Goal: Information Seeking & Learning: Check status

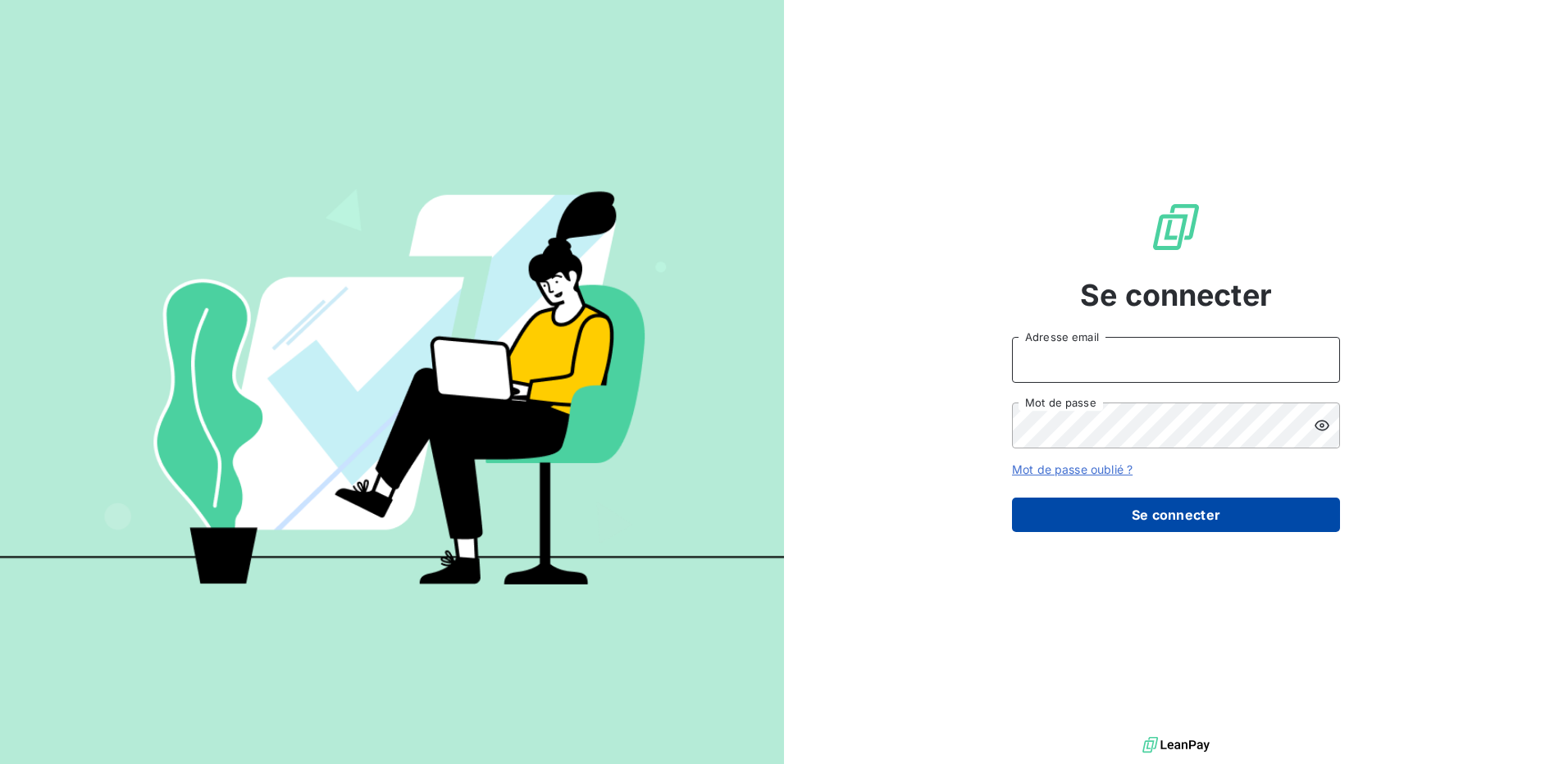
type input "[PERSON_NAME][EMAIL_ADDRESS][DOMAIN_NAME]"
click at [1142, 512] on button "Se connecter" at bounding box center [1176, 515] width 328 height 35
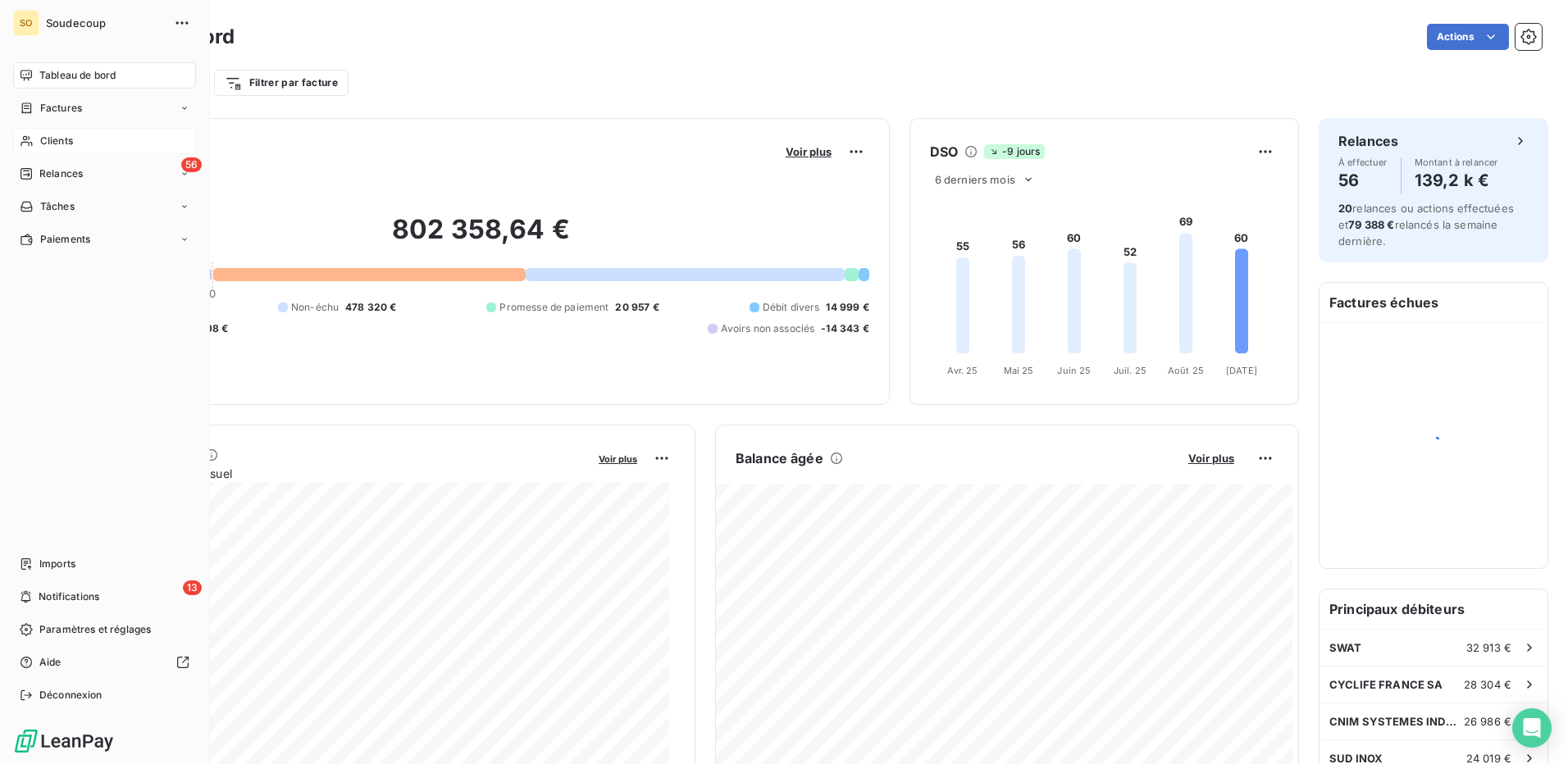
click at [43, 140] on span "Clients" at bounding box center [57, 141] width 33 height 15
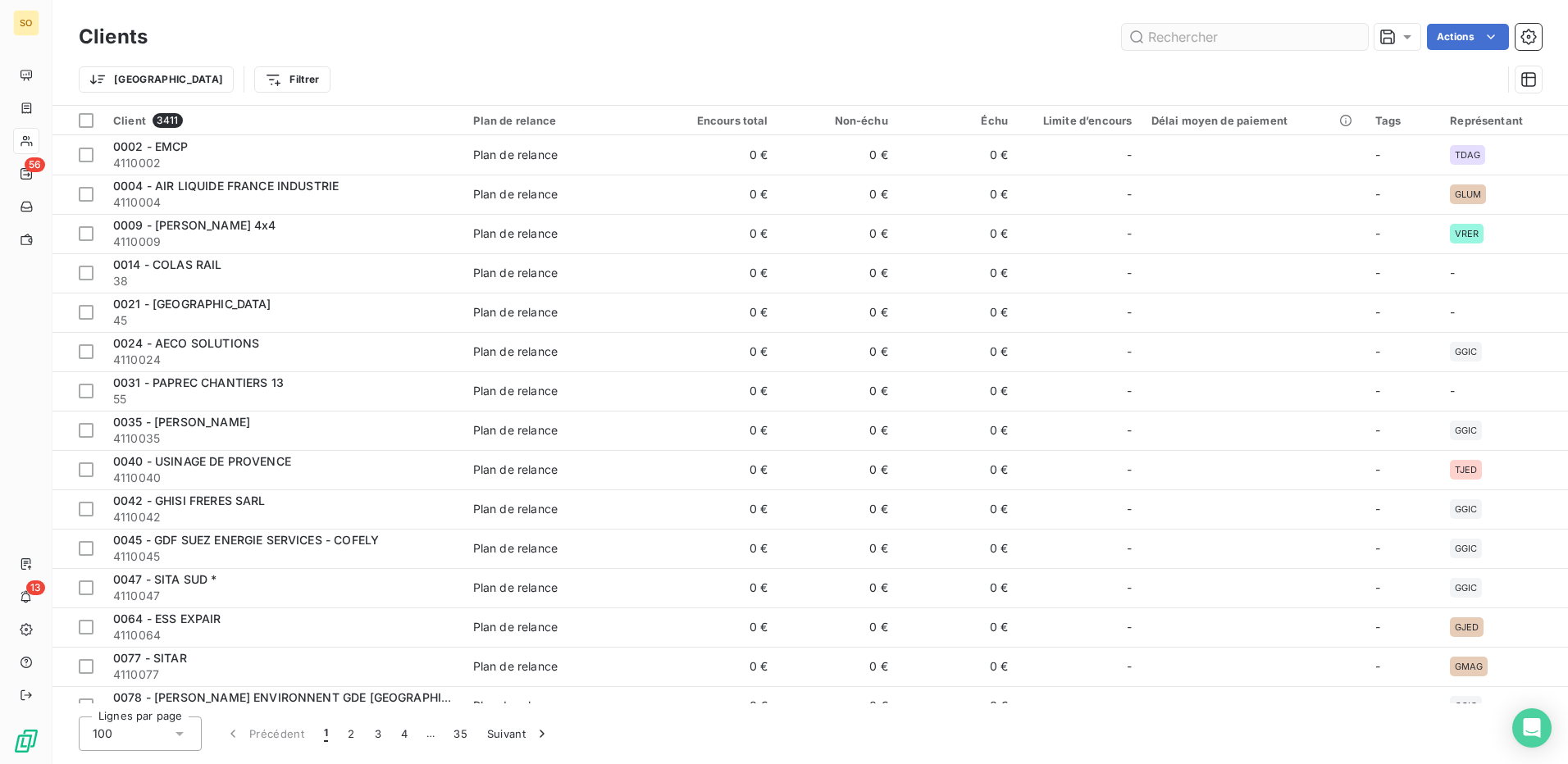
click at [1232, 40] on input "text" at bounding box center [1245, 37] width 246 height 26
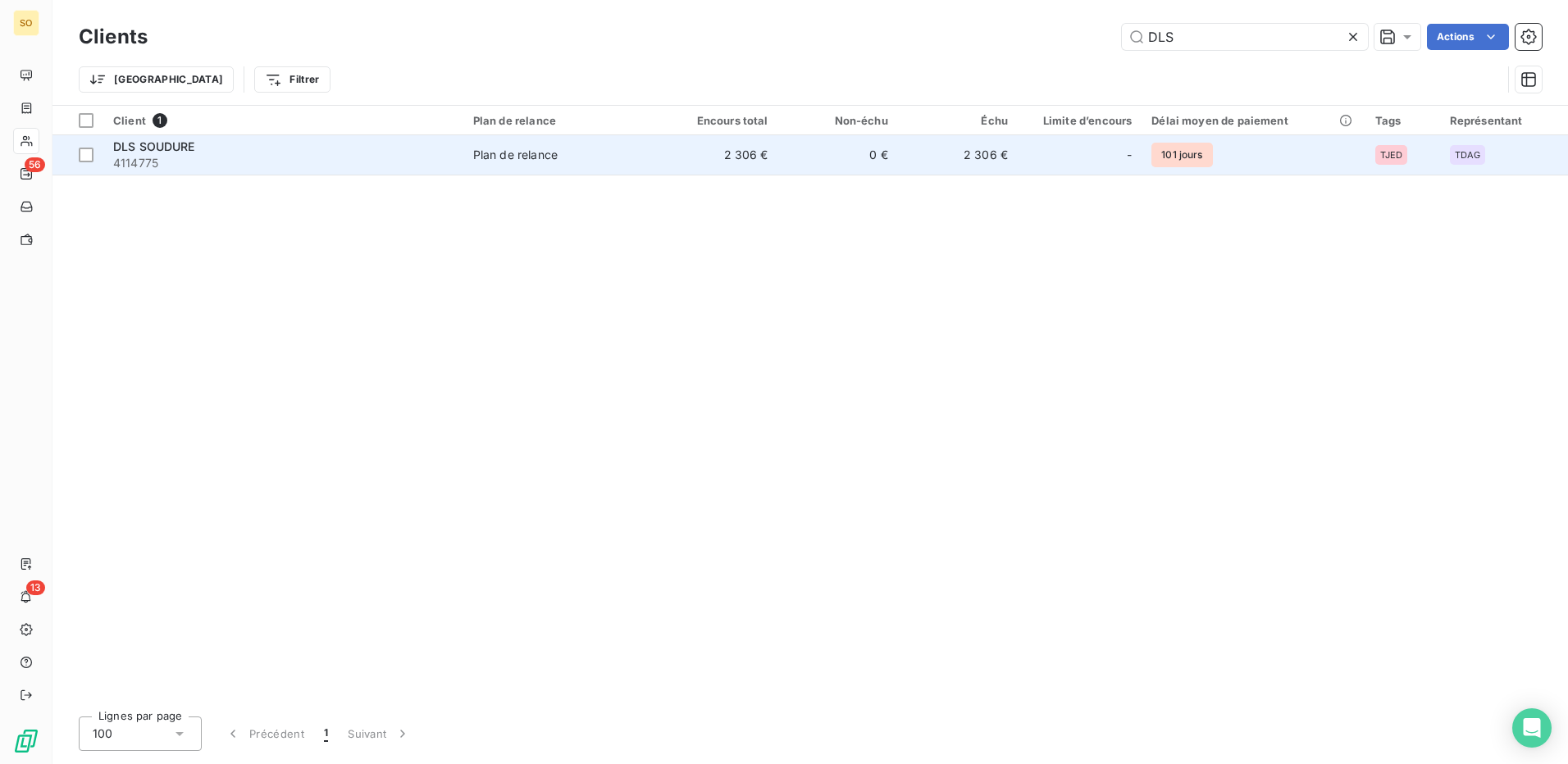
type input "DLS"
click at [466, 158] on td "Plan de relance" at bounding box center [561, 155] width 196 height 40
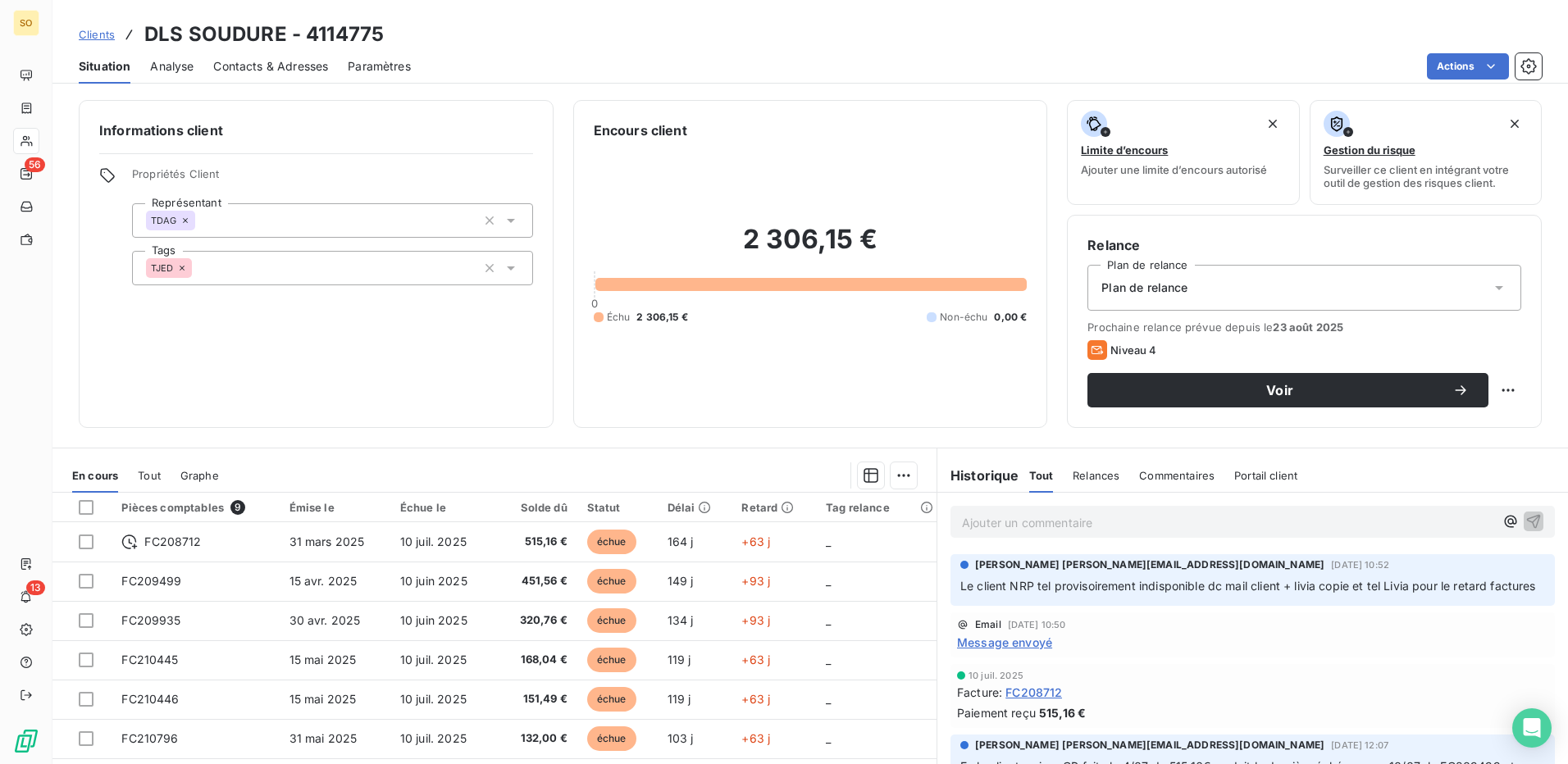
click at [171, 59] on span "Analyse" at bounding box center [172, 67] width 44 height 17
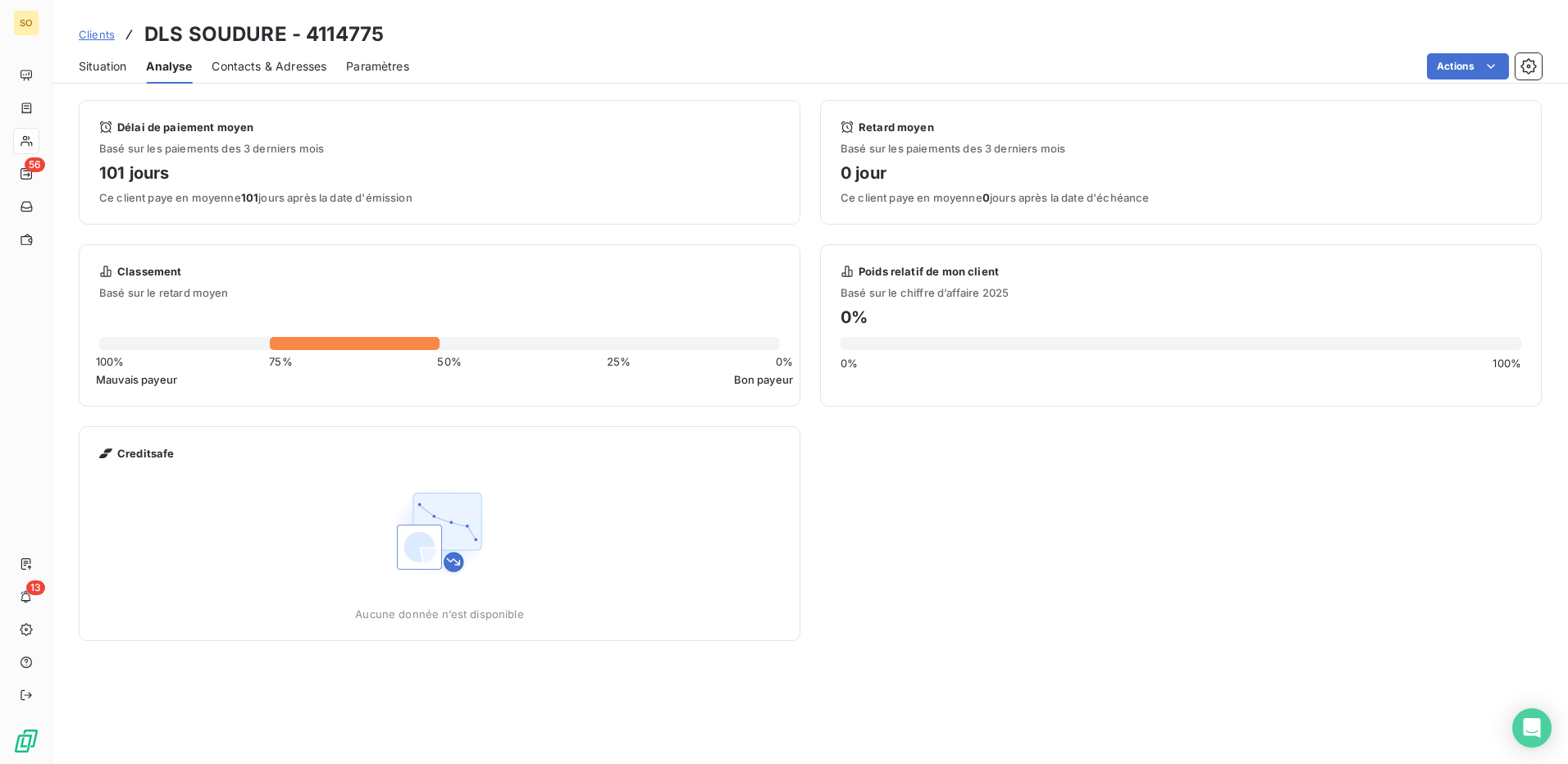
click at [256, 59] on span "Contacts & Adresses" at bounding box center [268, 67] width 115 height 17
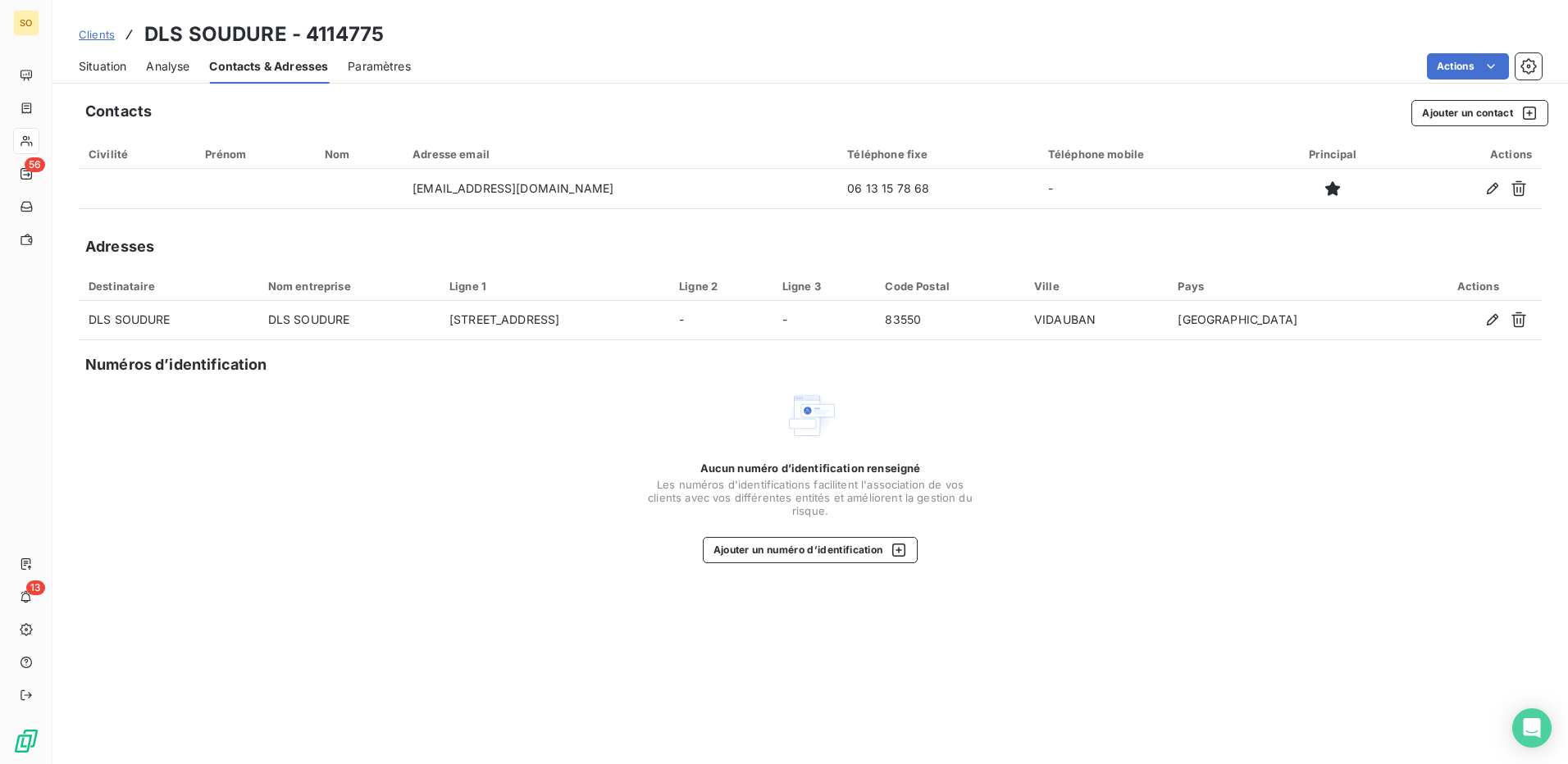
click at [175, 63] on span "Analyse" at bounding box center [168, 67] width 44 height 17
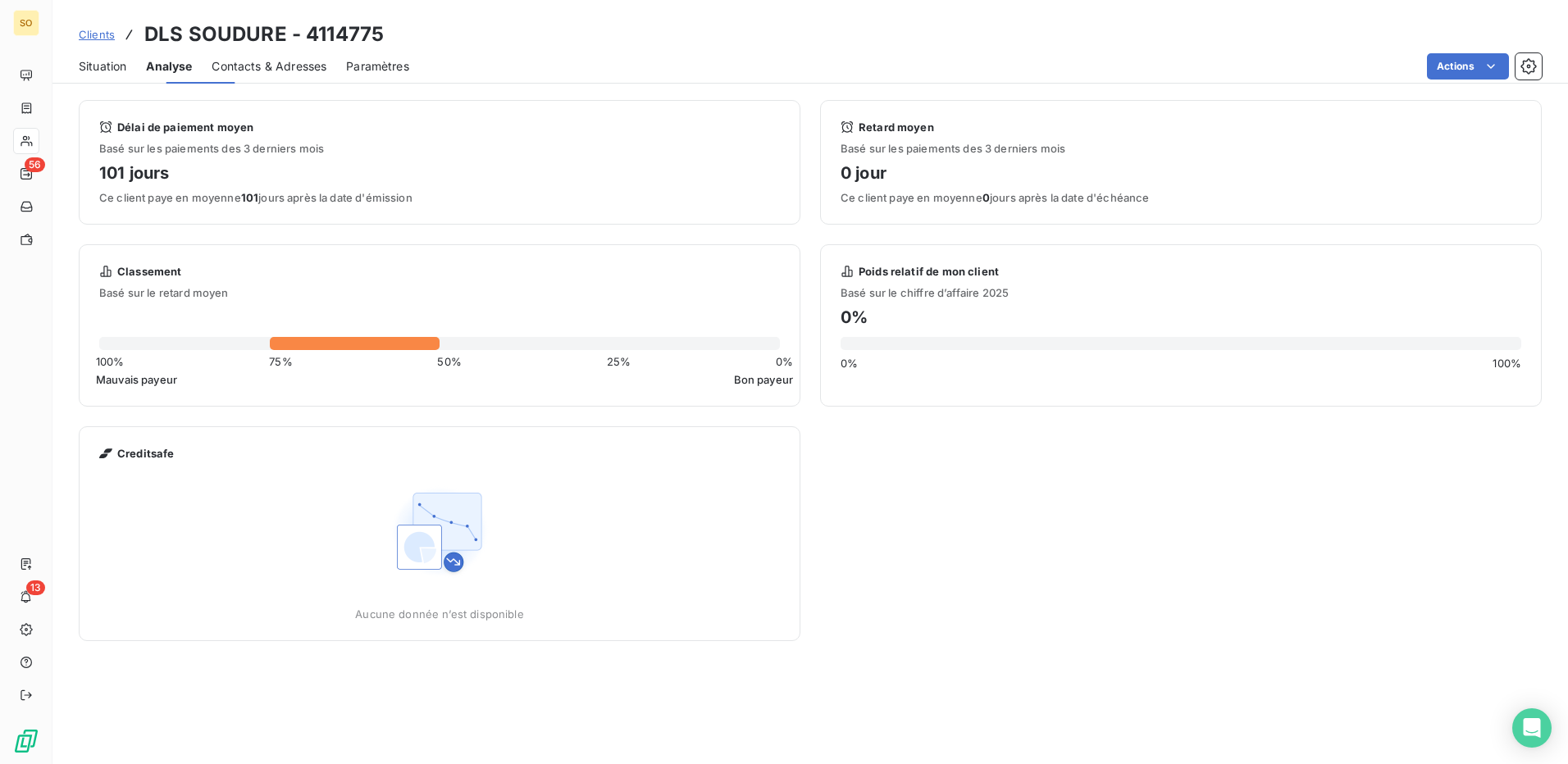
click at [102, 64] on span "Situation" at bounding box center [102, 67] width 48 height 17
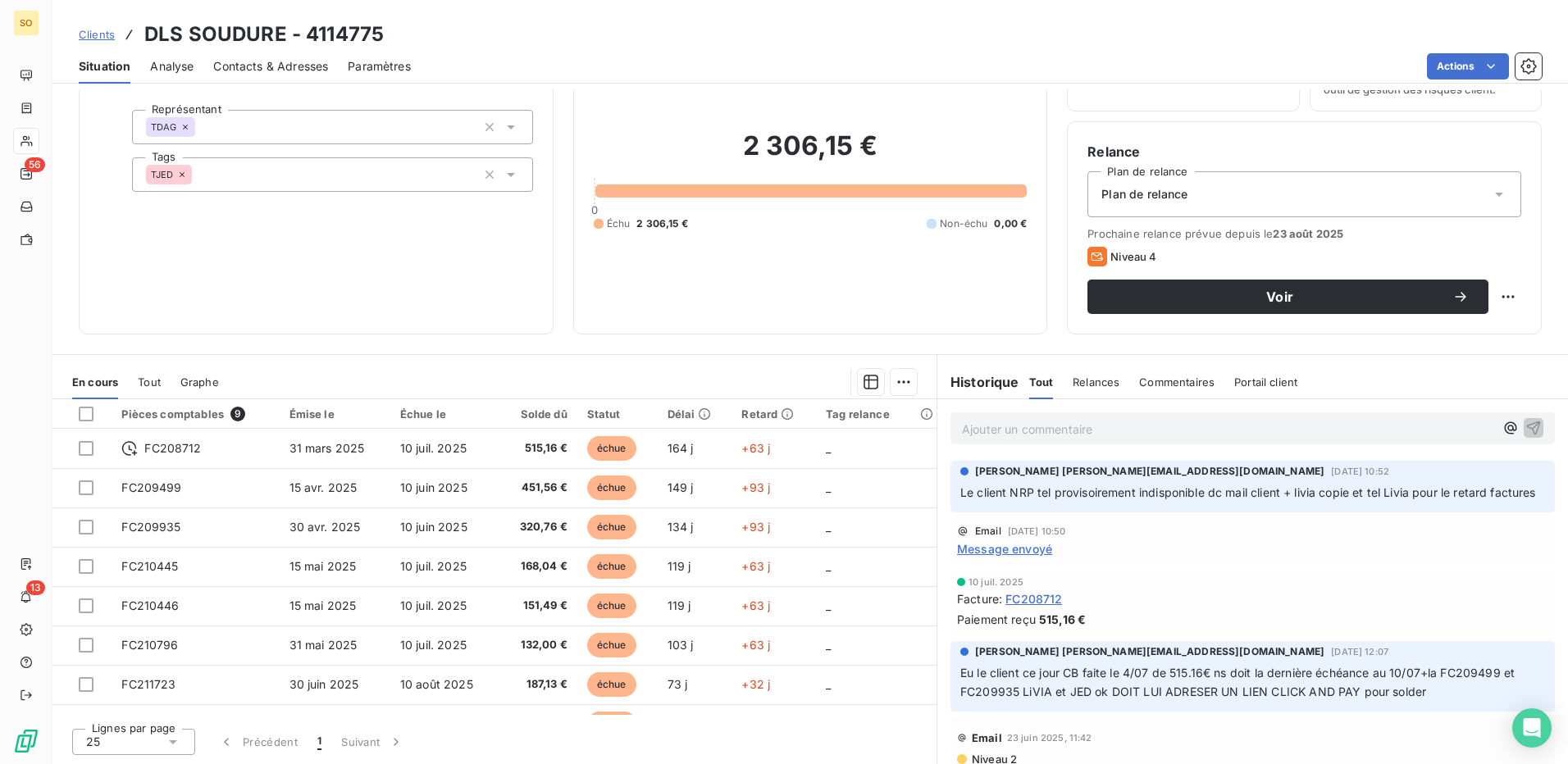
click at [1178, 421] on p "Ajouter un commentaire ﻿" at bounding box center [1228, 429] width 532 height 21
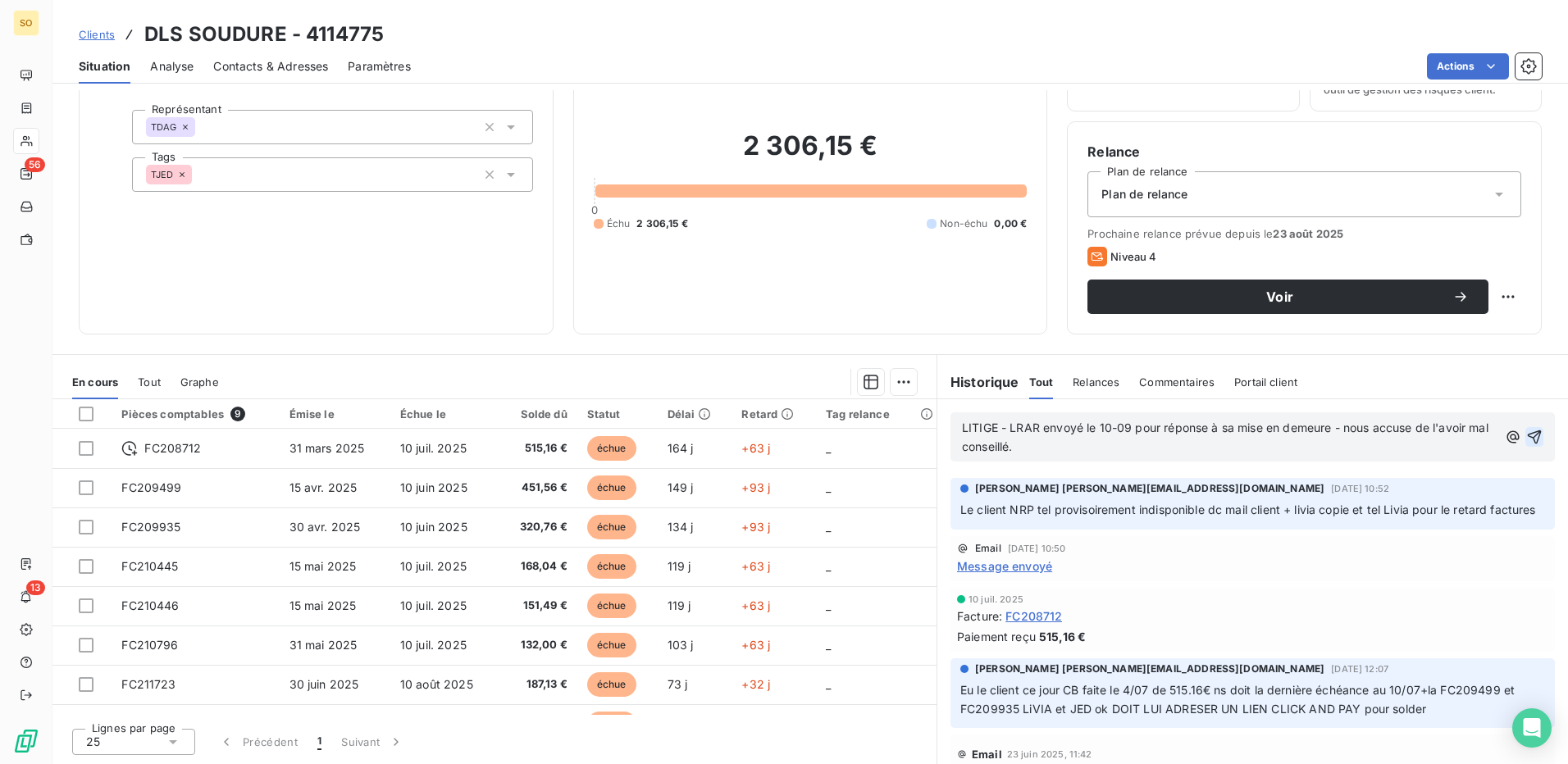
click at [1528, 433] on icon "button" at bounding box center [1535, 437] width 14 height 14
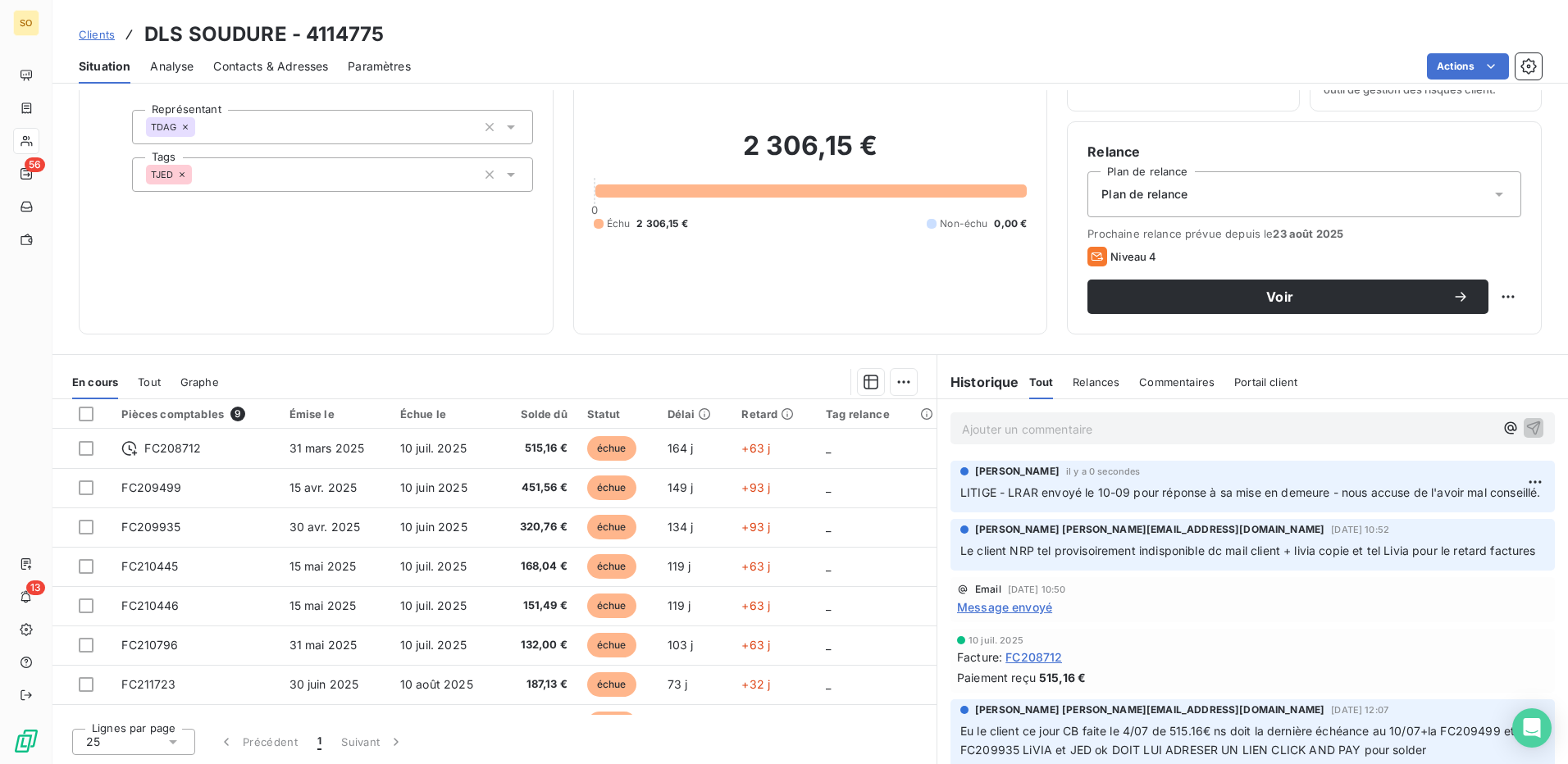
click at [1021, 302] on div "Encours client 2 306,15 € 0 Échu 2 306,15 € Non-échu 0,00 €" at bounding box center [810, 171] width 475 height 328
click at [108, 39] on span "Clients" at bounding box center [97, 35] width 36 height 13
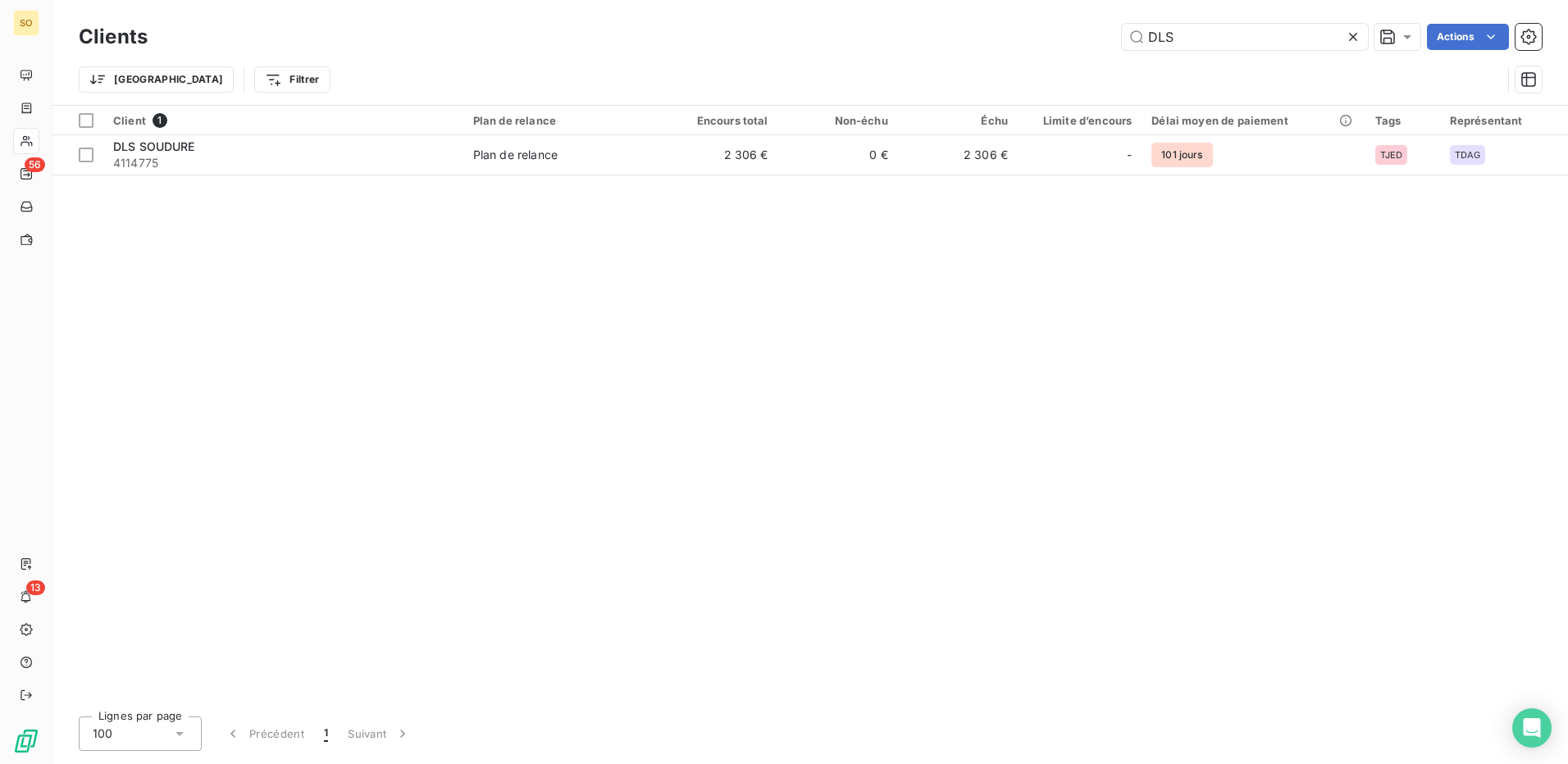
drag, startPoint x: 1238, startPoint y: 35, endPoint x: 1056, endPoint y: 39, distance: 182.0
click at [1056, 39] on div "DLS Actions" at bounding box center [855, 37] width 1375 height 26
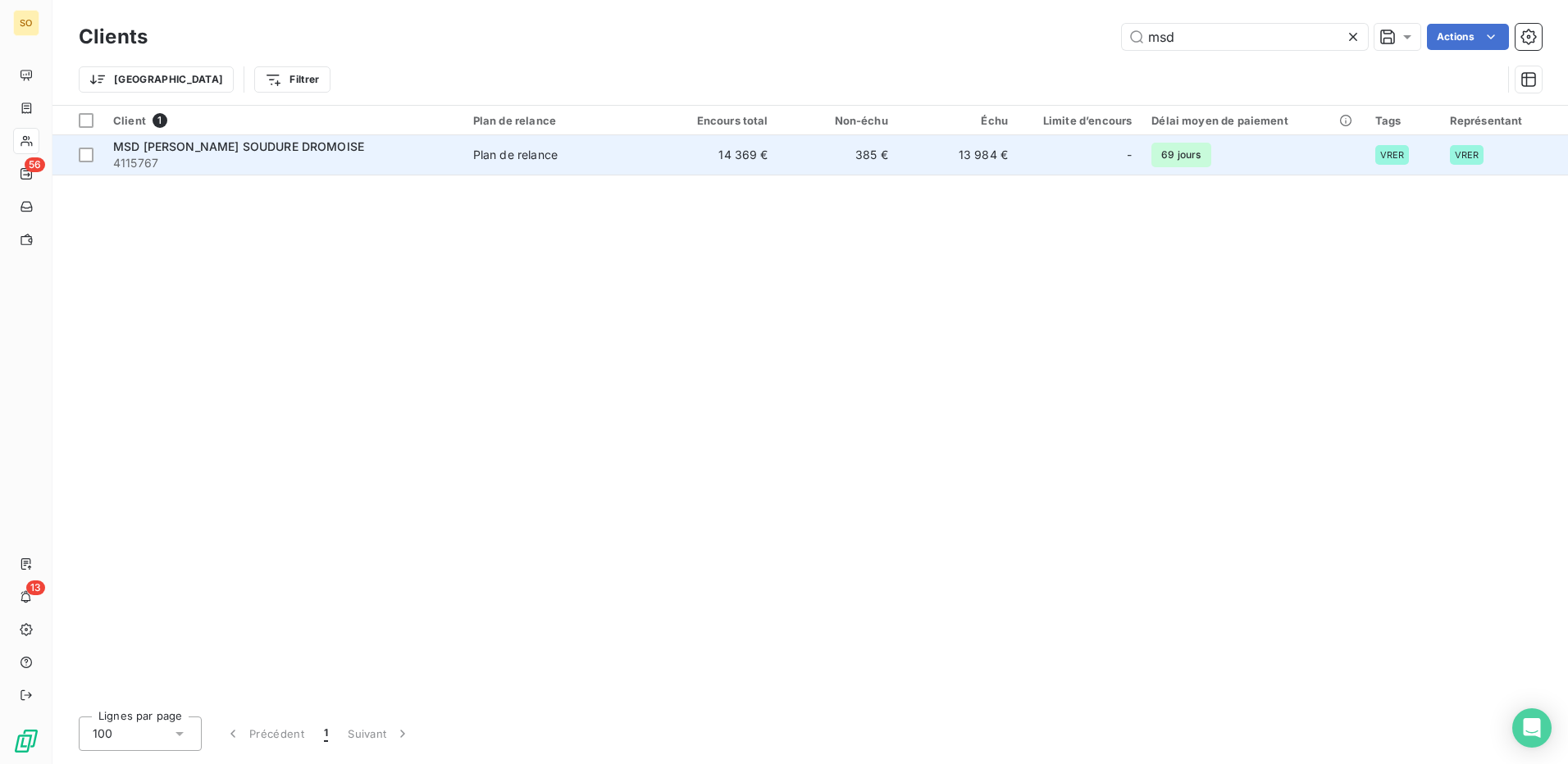
type input "msd"
click at [477, 168] on td "Plan de relance" at bounding box center [561, 155] width 196 height 40
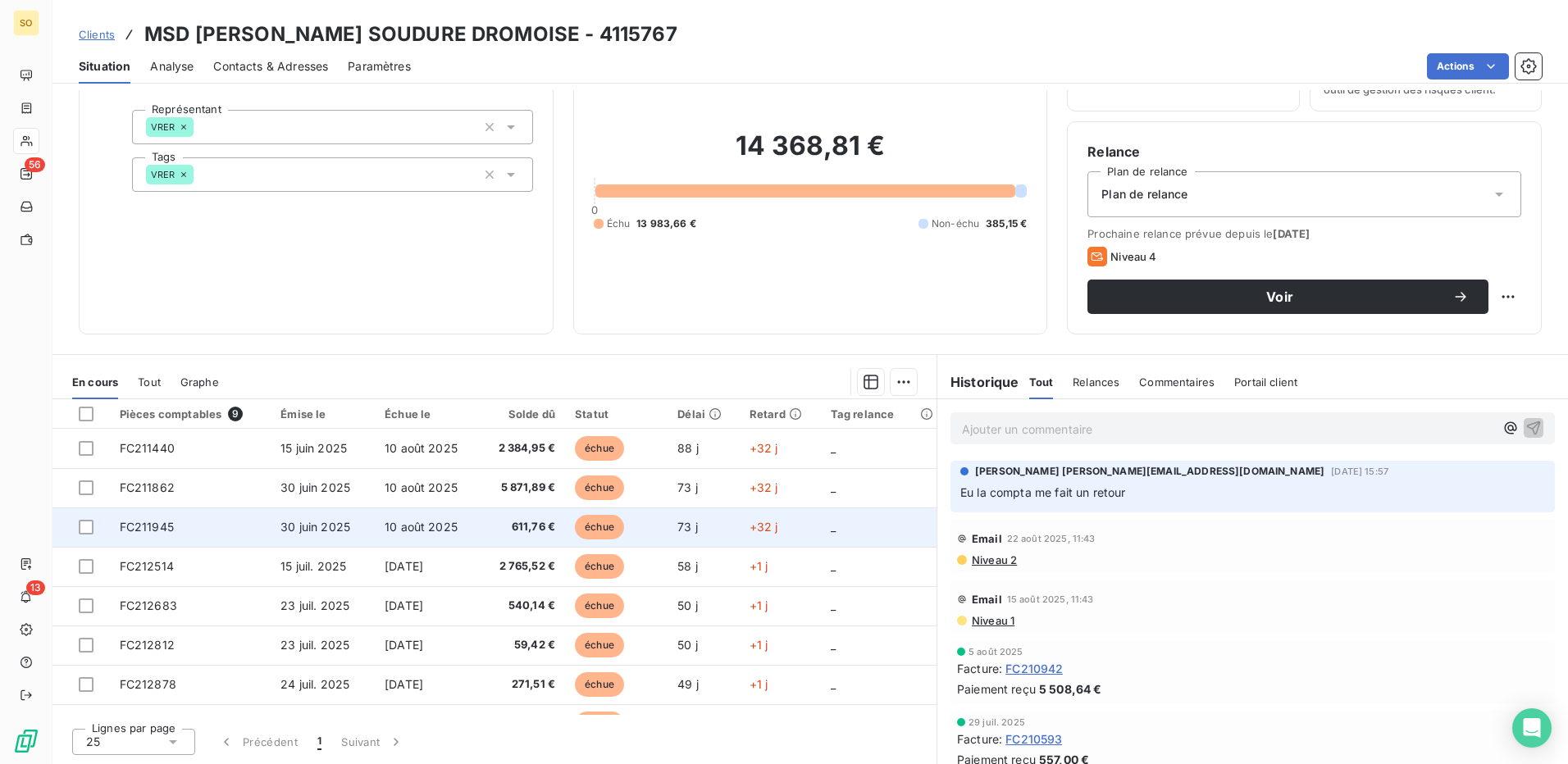
scroll to position [68, 0]
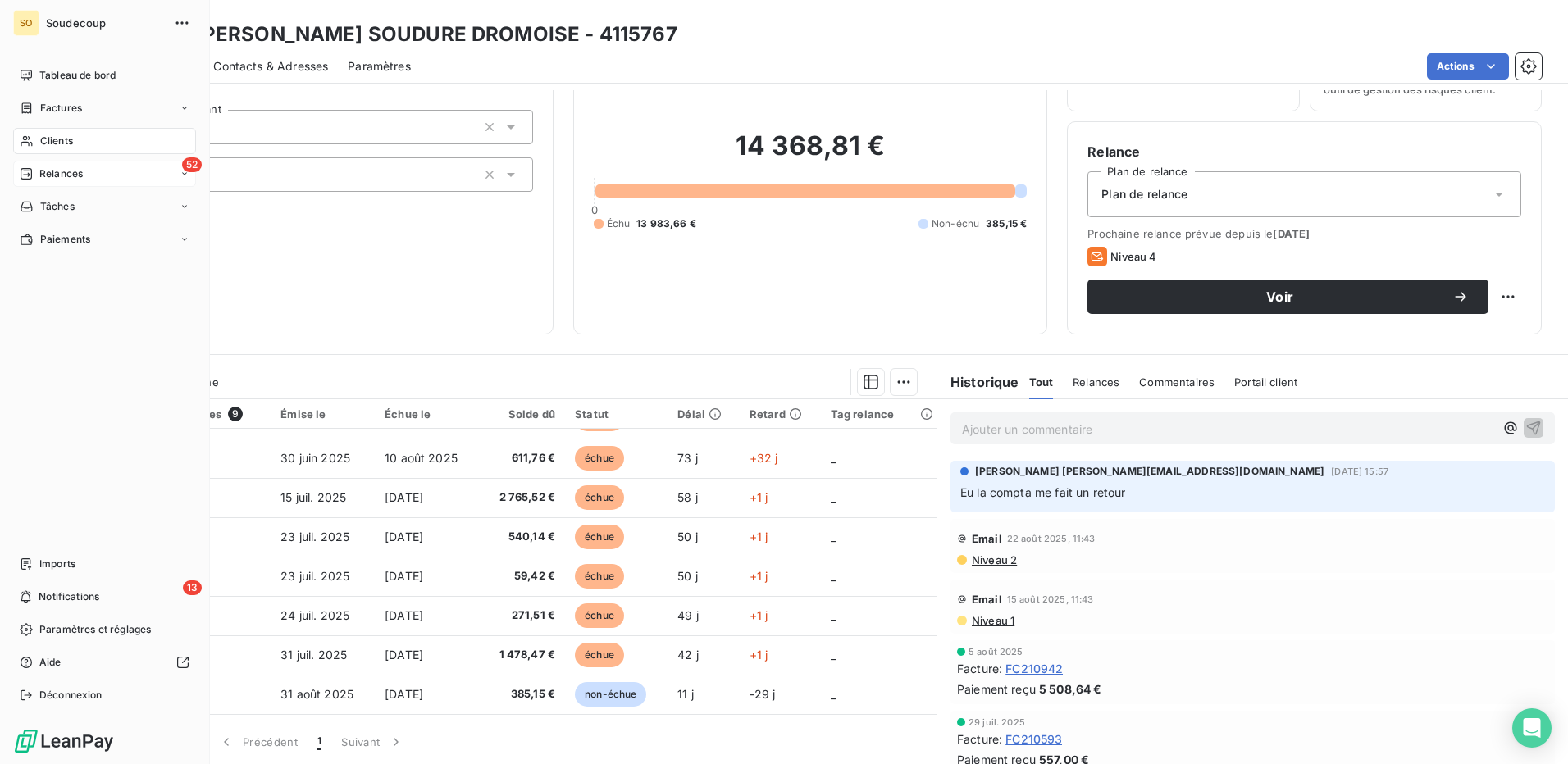
click at [60, 172] on span "Relances" at bounding box center [61, 174] width 44 height 15
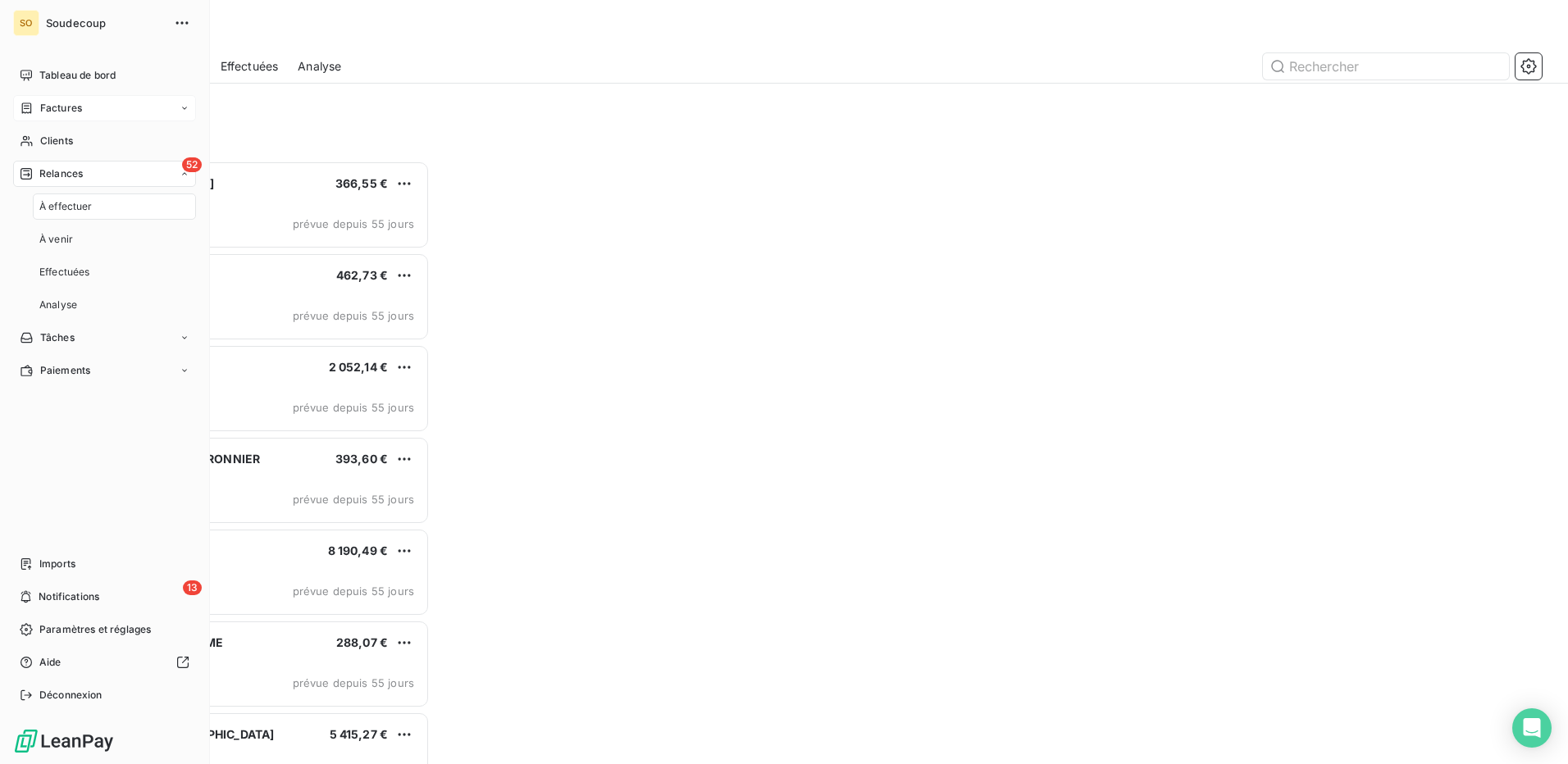
scroll to position [592, 338]
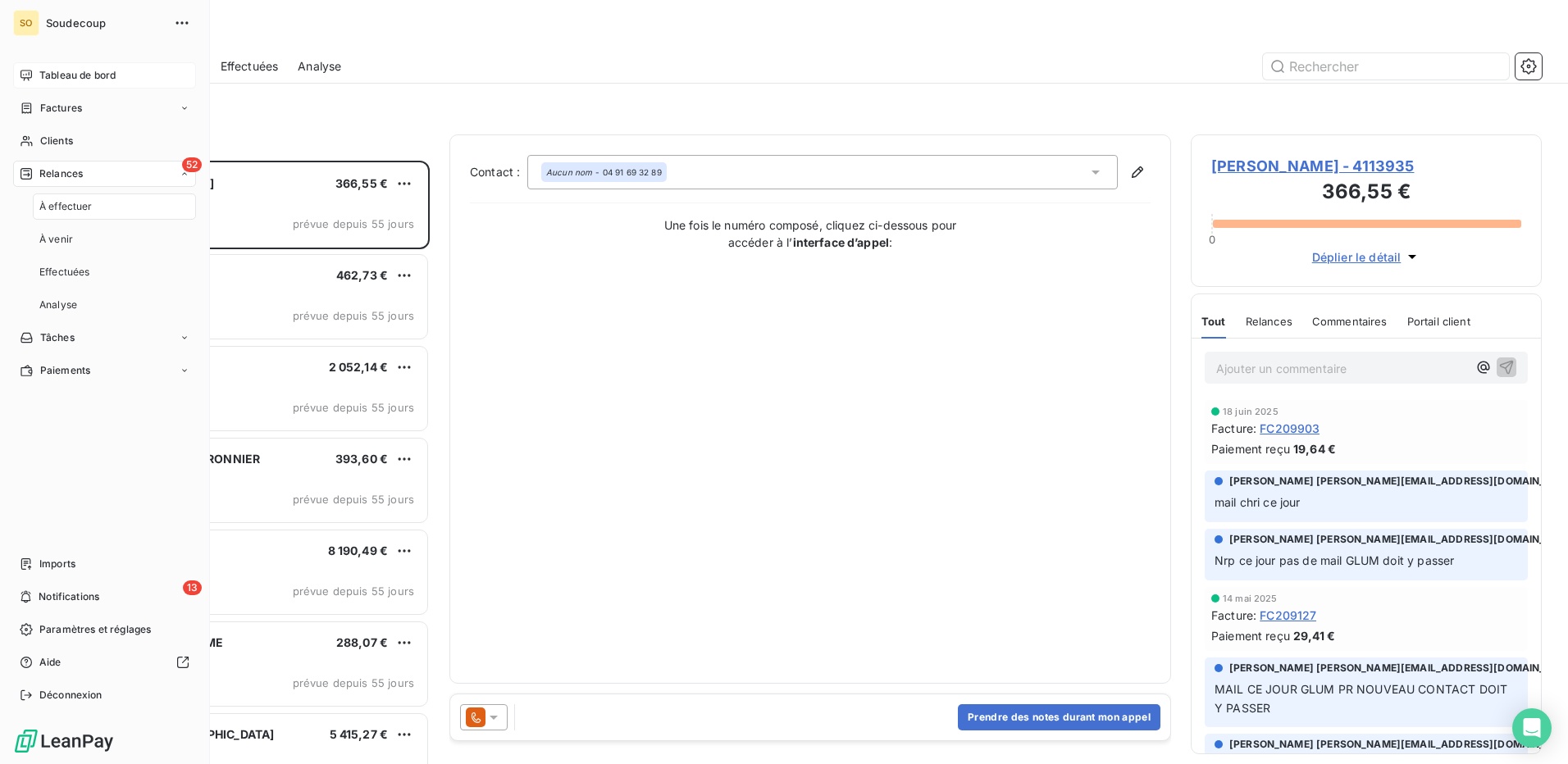
click at [68, 71] on span "Tableau de bord" at bounding box center [78, 75] width 76 height 15
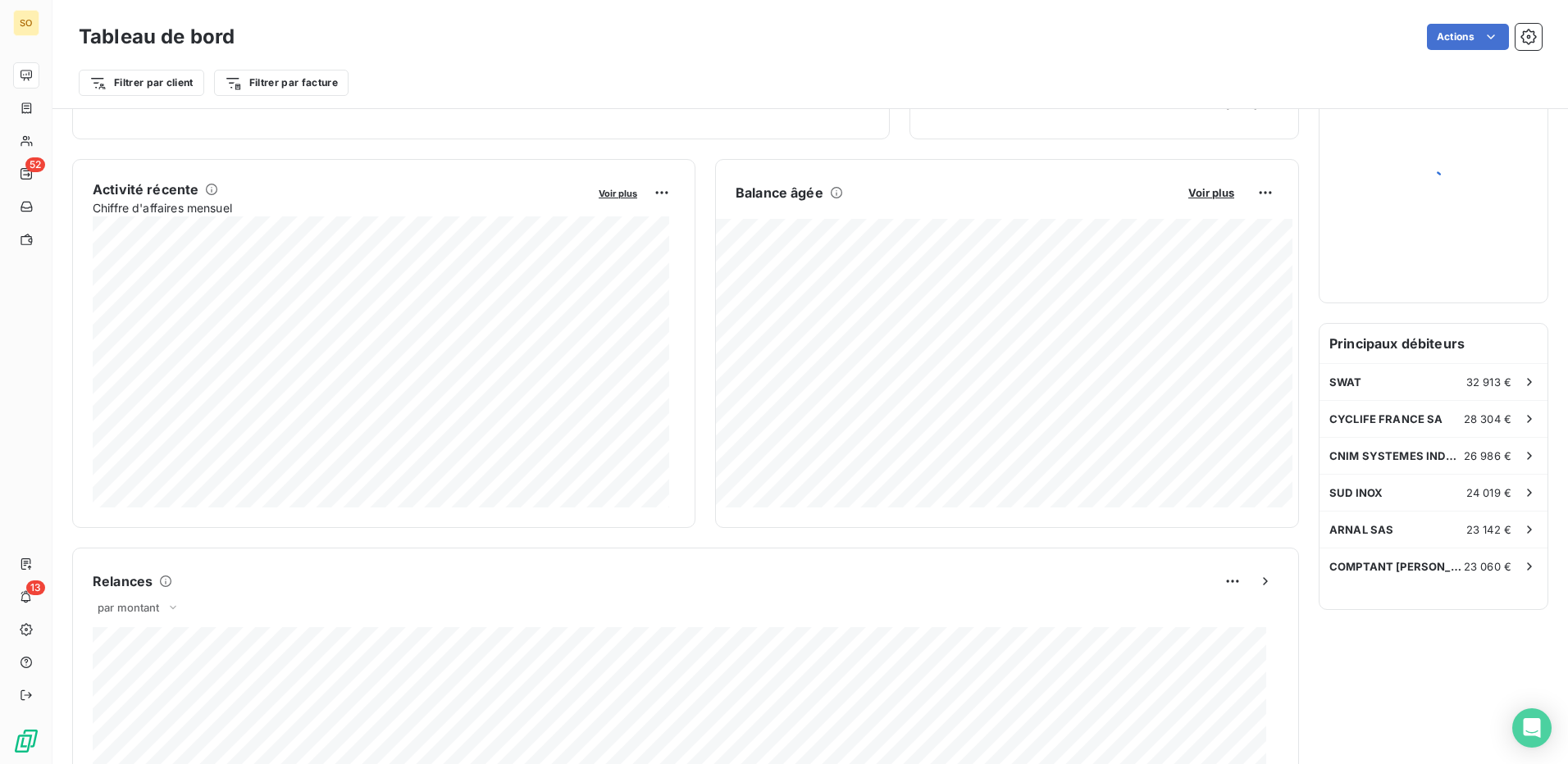
scroll to position [329, 0]
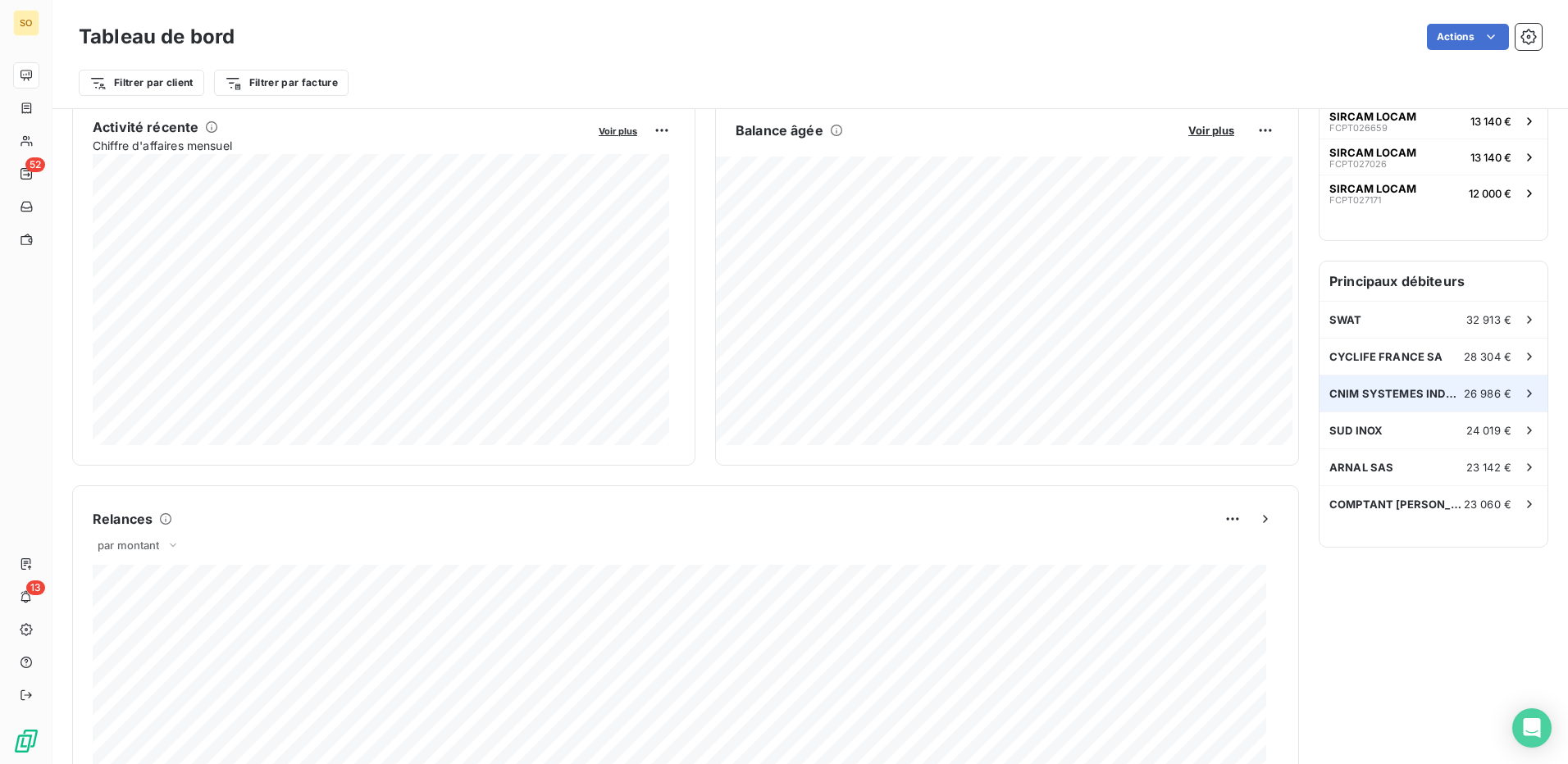
click at [1447, 396] on span "CNIM SYSTEMES INDUSTRIELS LA SEYNE" at bounding box center [1396, 394] width 135 height 13
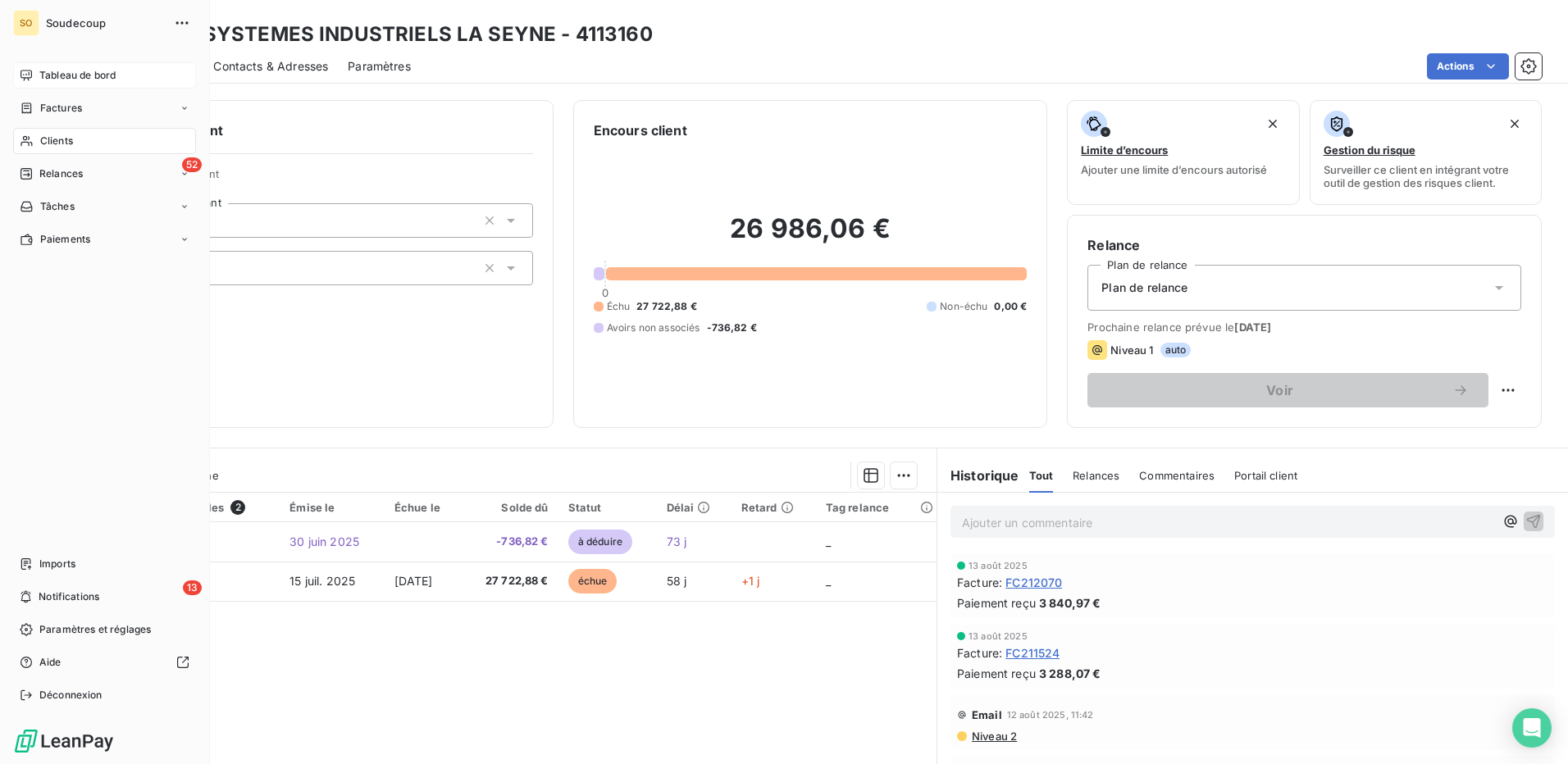
click at [54, 134] on span "Clients" at bounding box center [57, 141] width 33 height 15
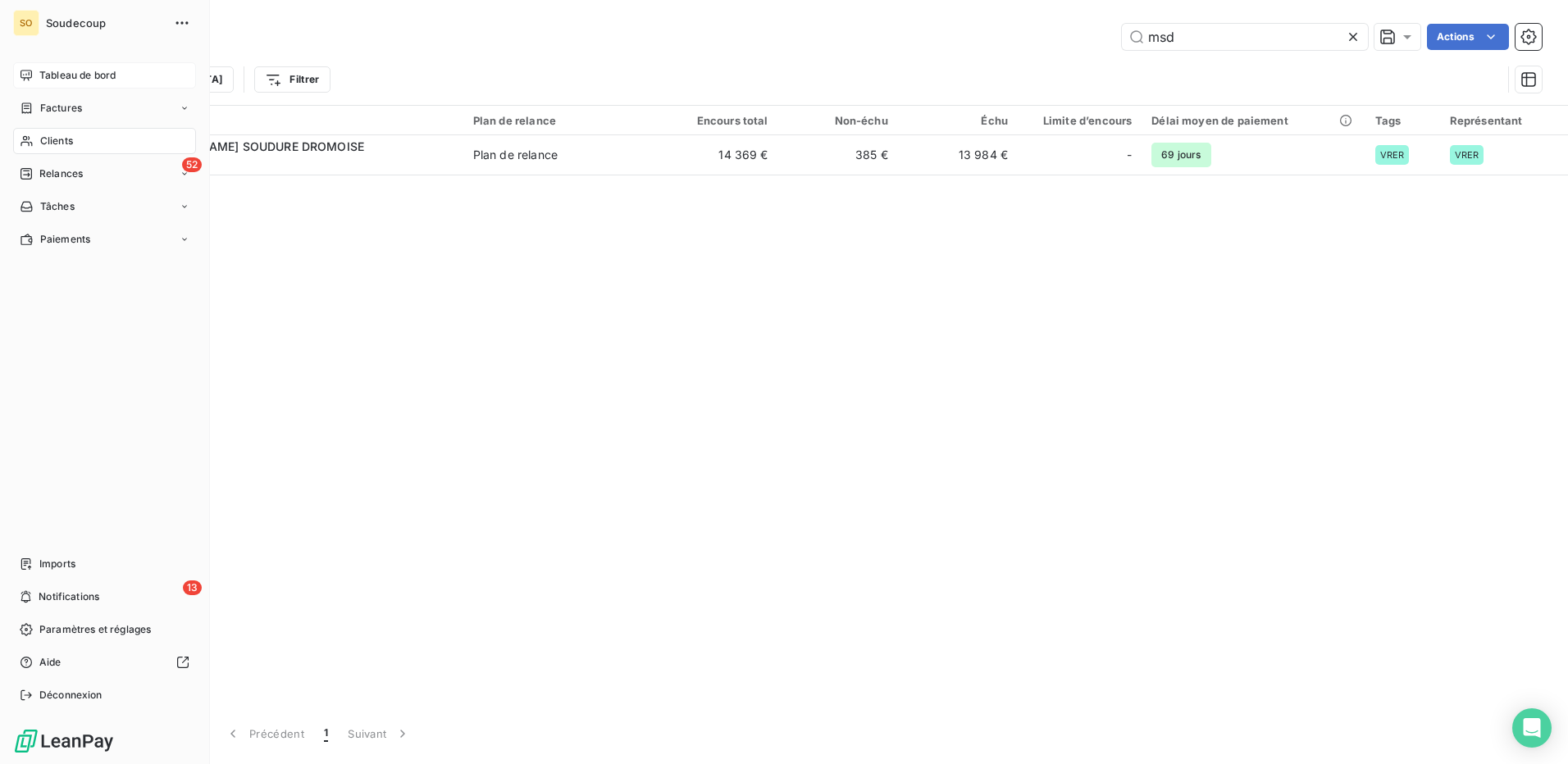
click at [68, 72] on span "Tableau de bord" at bounding box center [78, 75] width 76 height 15
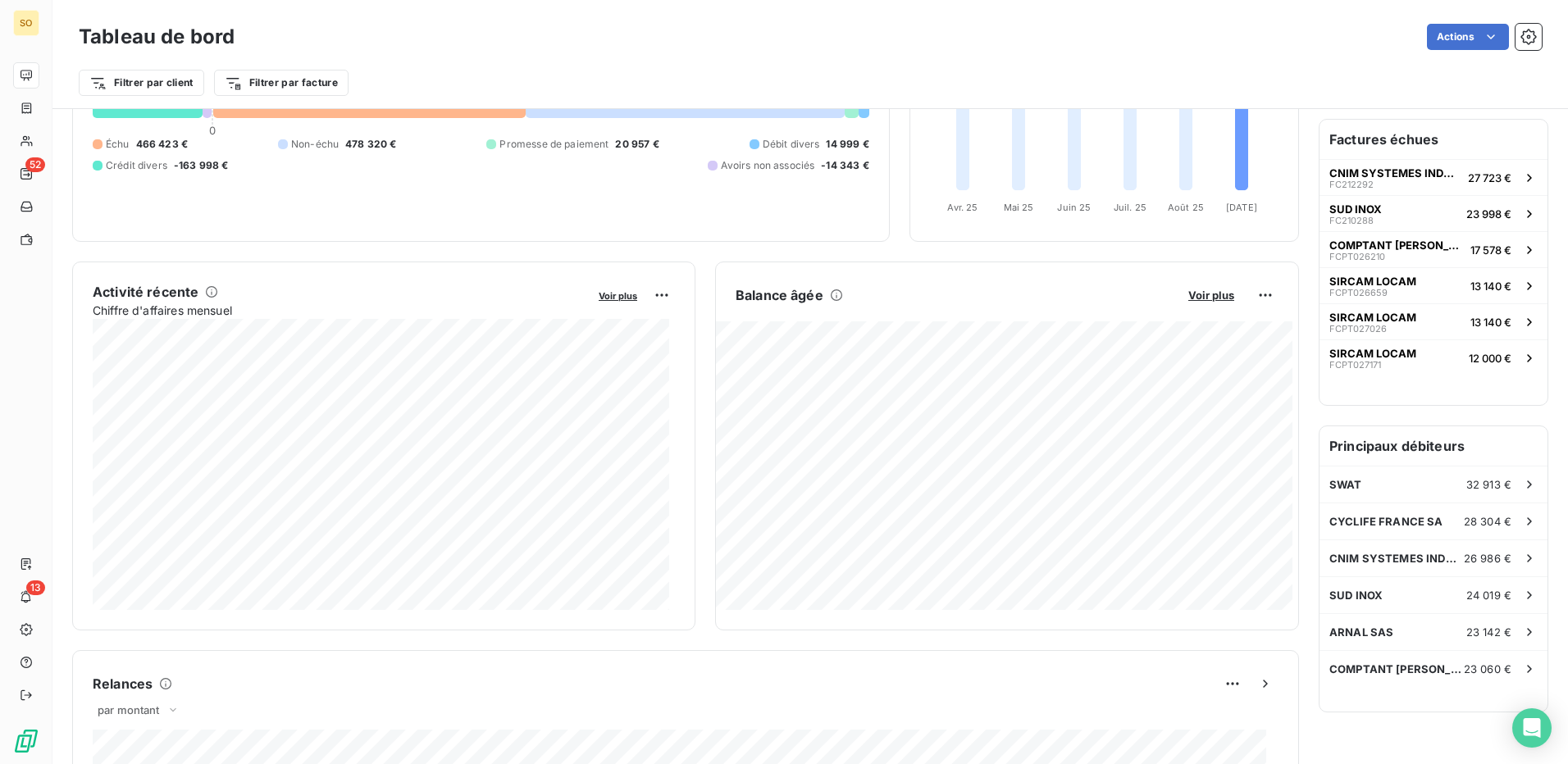
scroll to position [83, 0]
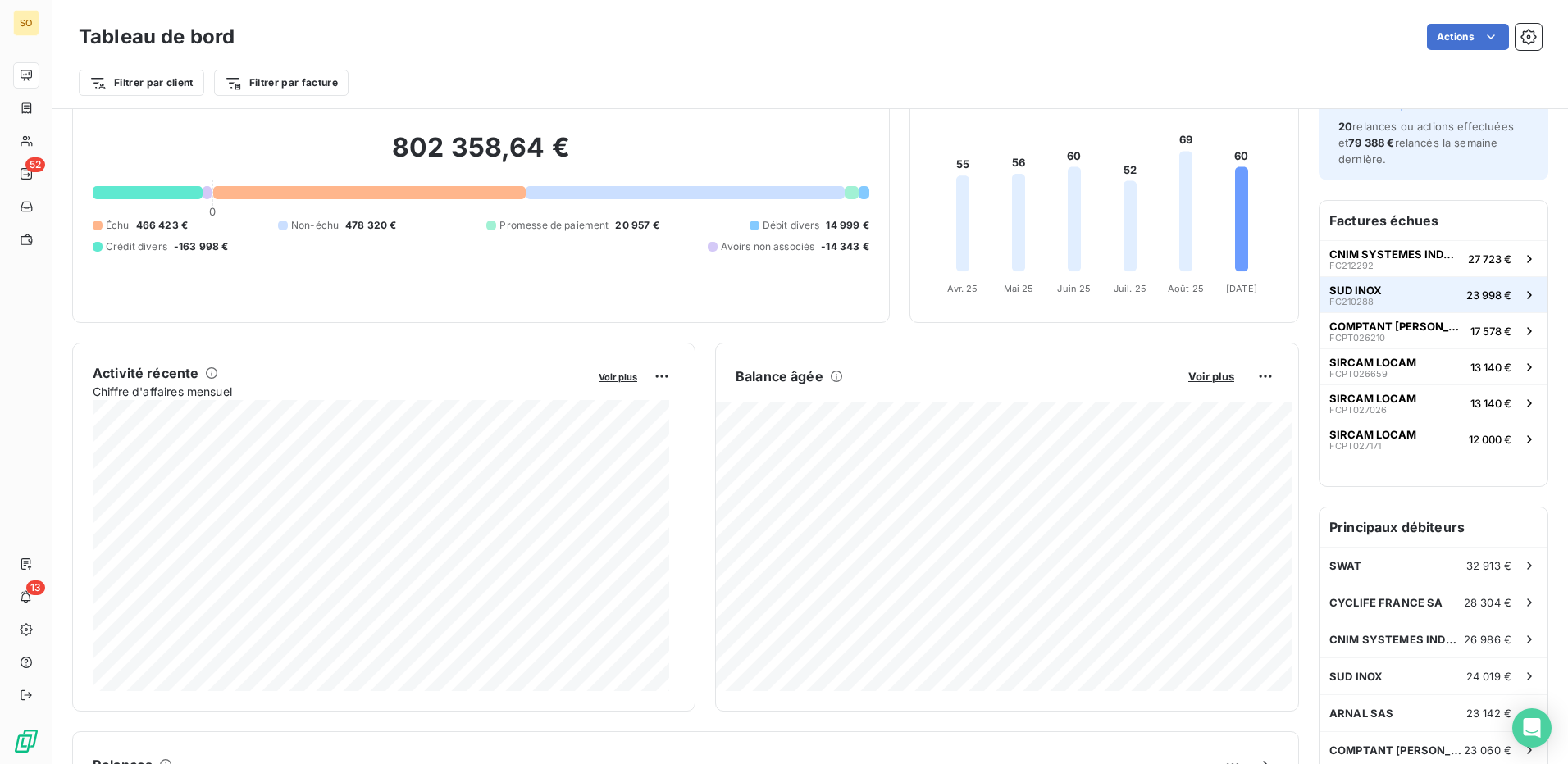
click at [1410, 294] on button "SUD INOX FC210288 23 998 €" at bounding box center [1433, 295] width 228 height 36
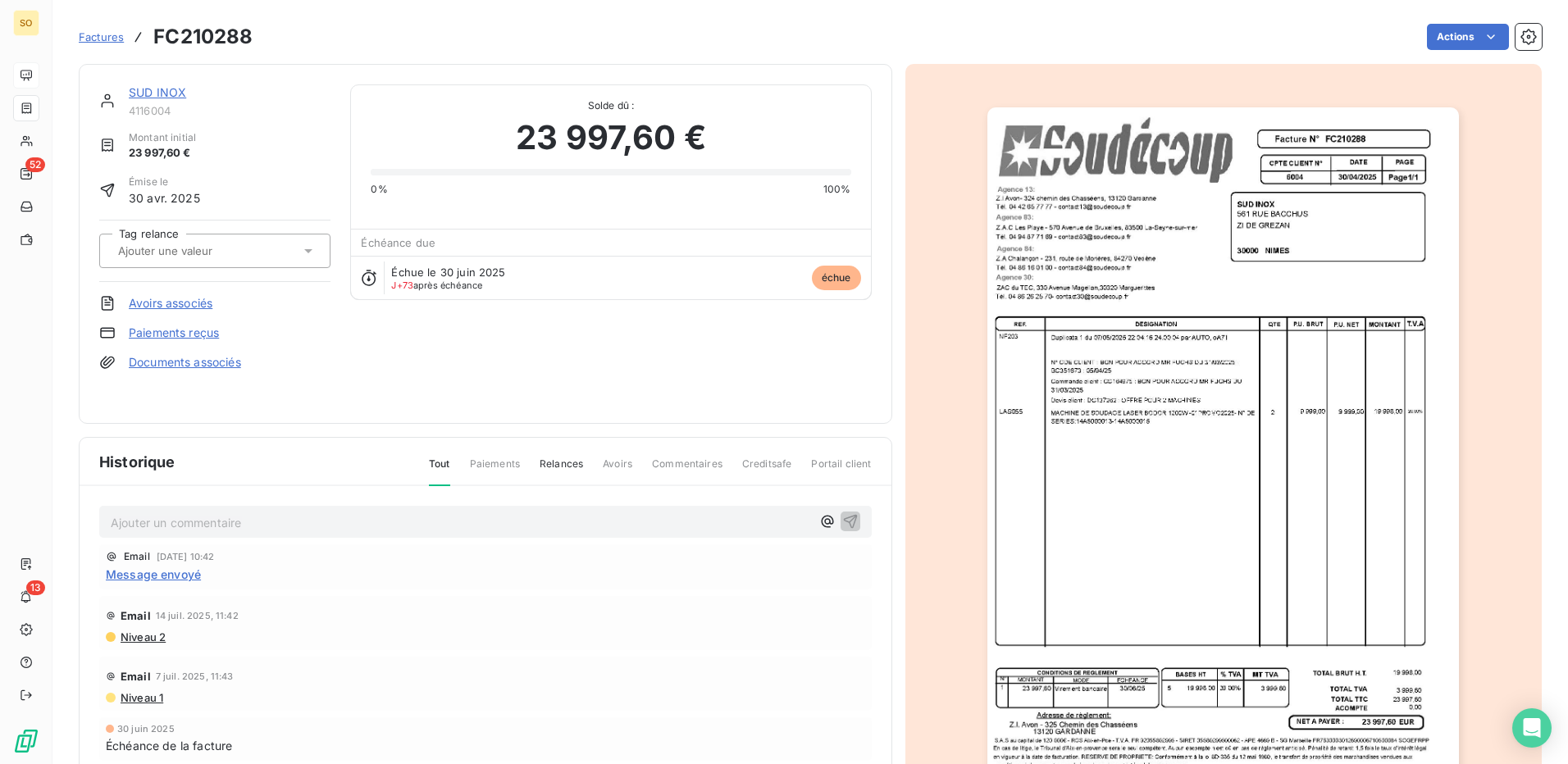
click at [733, 394] on div "SUD INOX 4116004 Montant initial 23 997,60 € Émise le [DATE] Tag relance Avoirs…" at bounding box center [485, 243] width 772 height 319
click at [157, 95] on link "SUD INOX" at bounding box center [158, 92] width 58 height 14
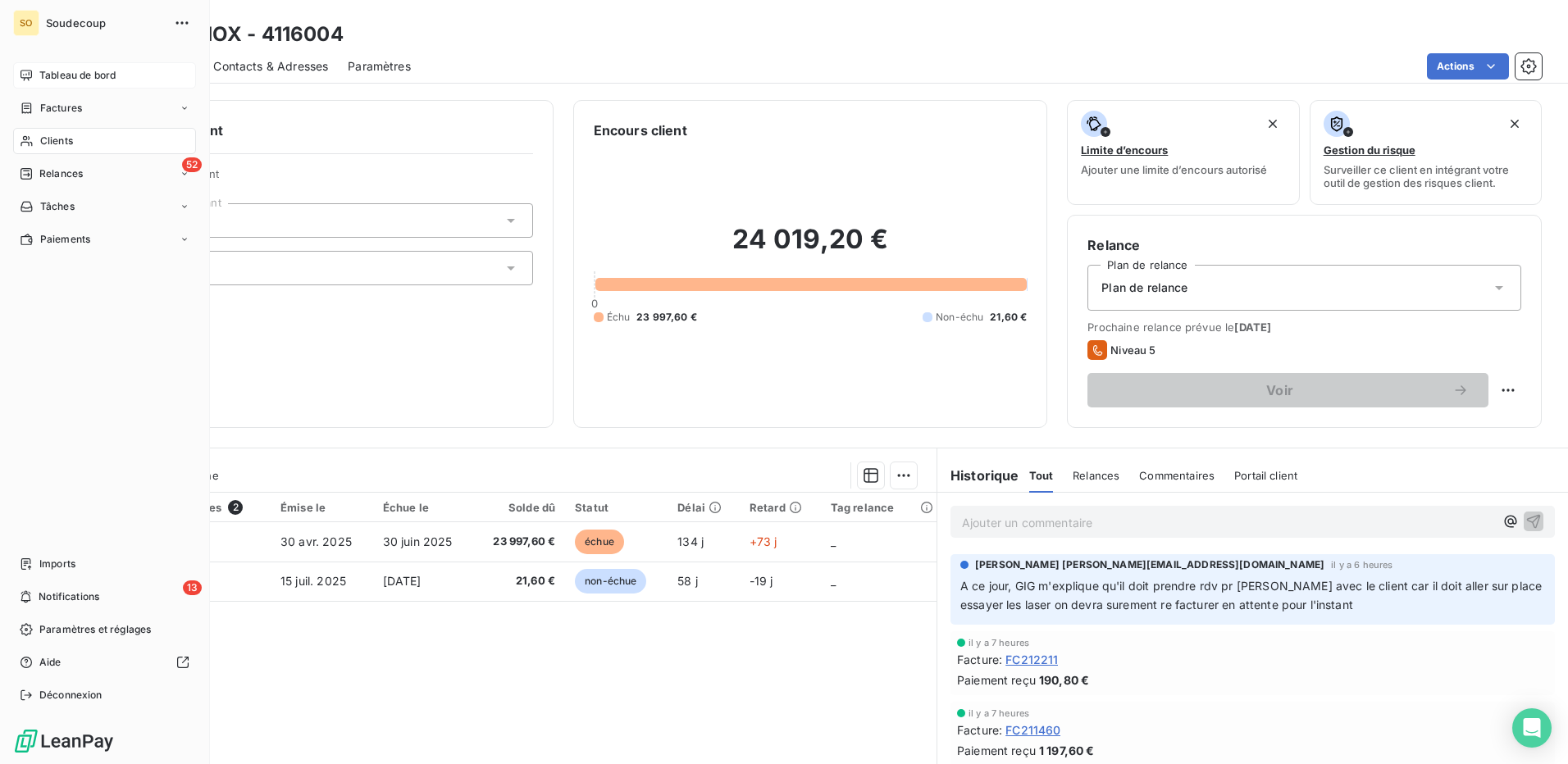
click at [54, 26] on span "Soudecoup" at bounding box center [105, 23] width 118 height 13
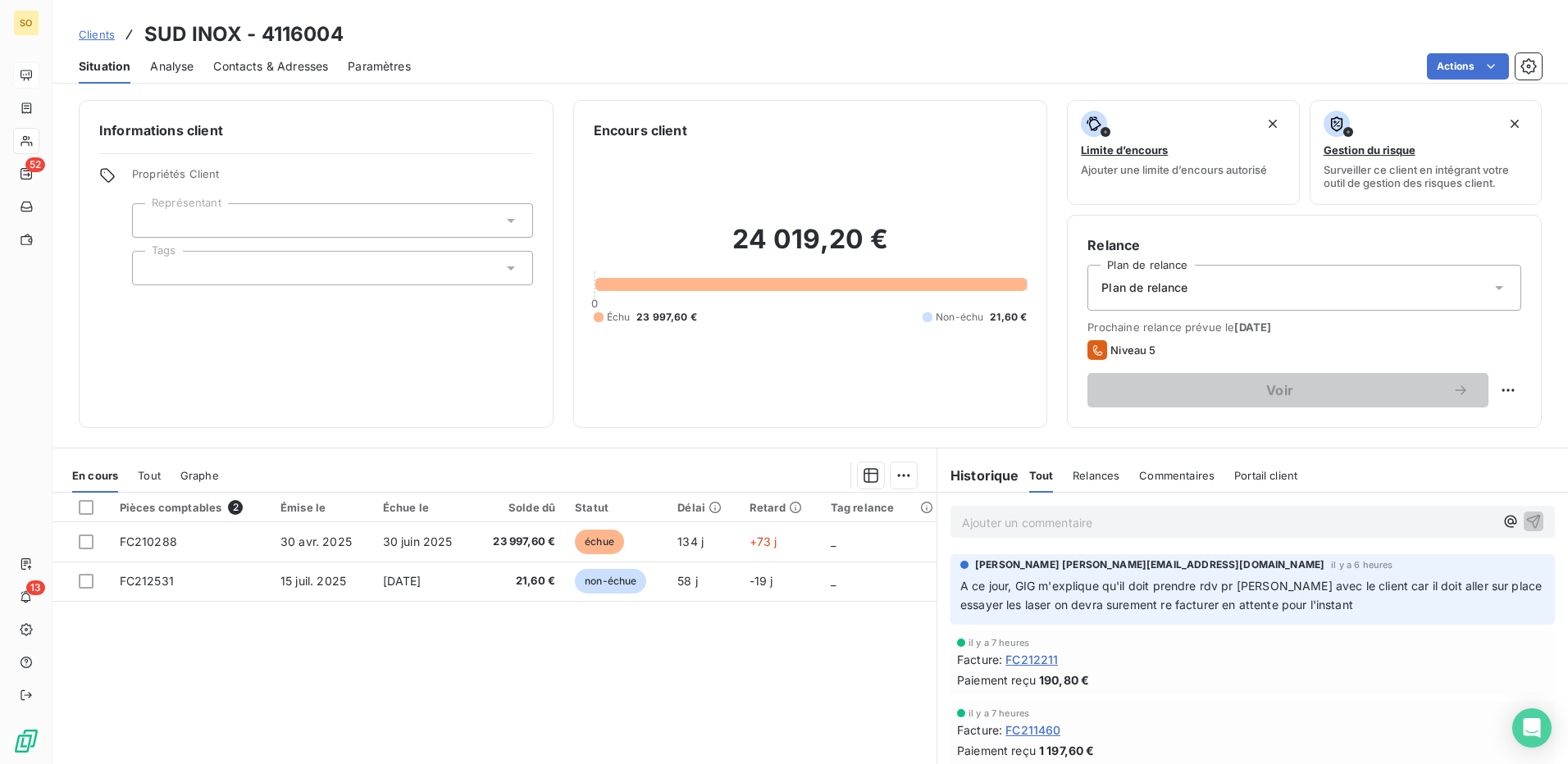
click at [107, 35] on span "Clients" at bounding box center [97, 35] width 36 height 13
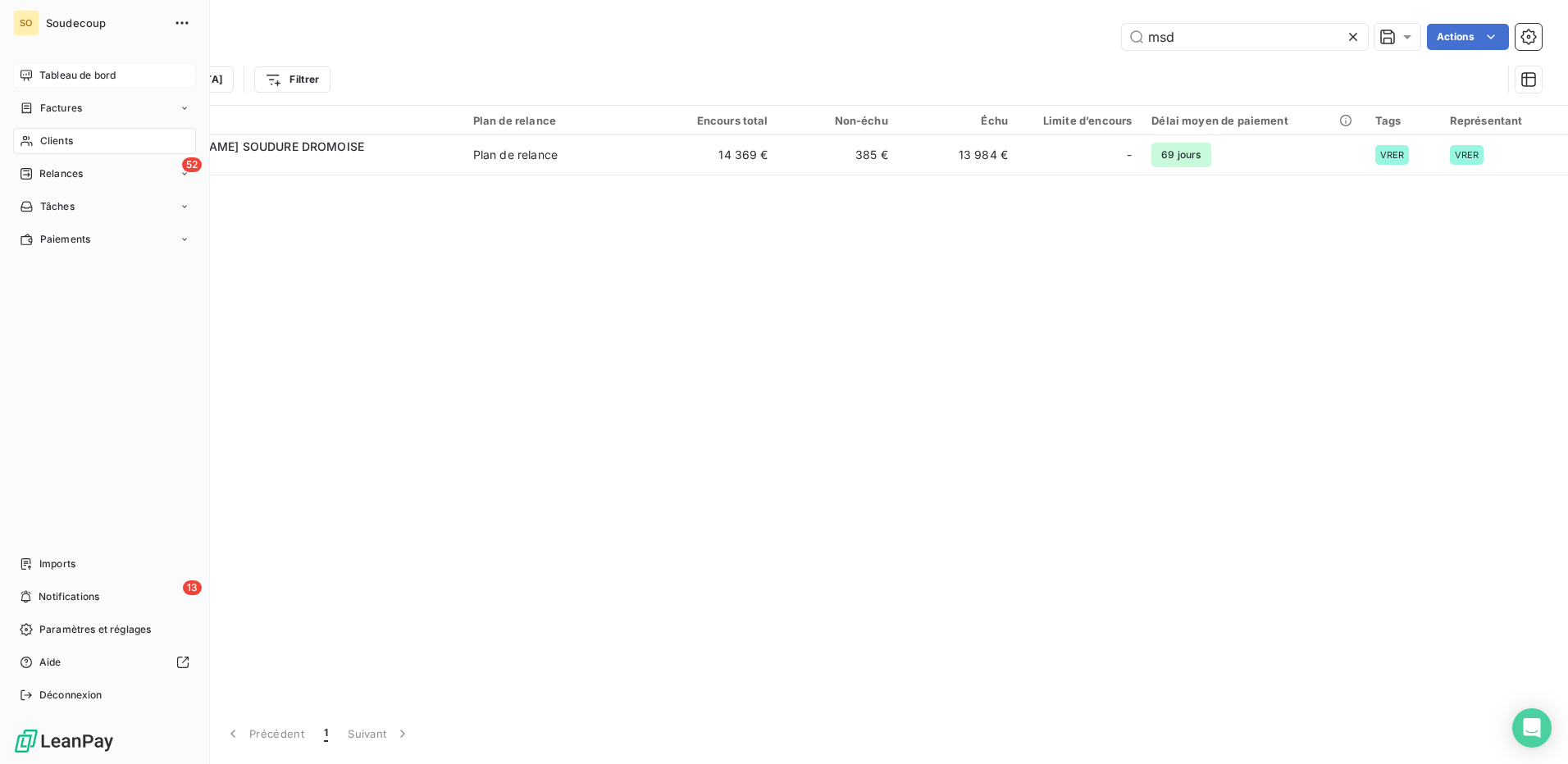
click at [35, 78] on div "Tableau de bord" at bounding box center [105, 76] width 183 height 26
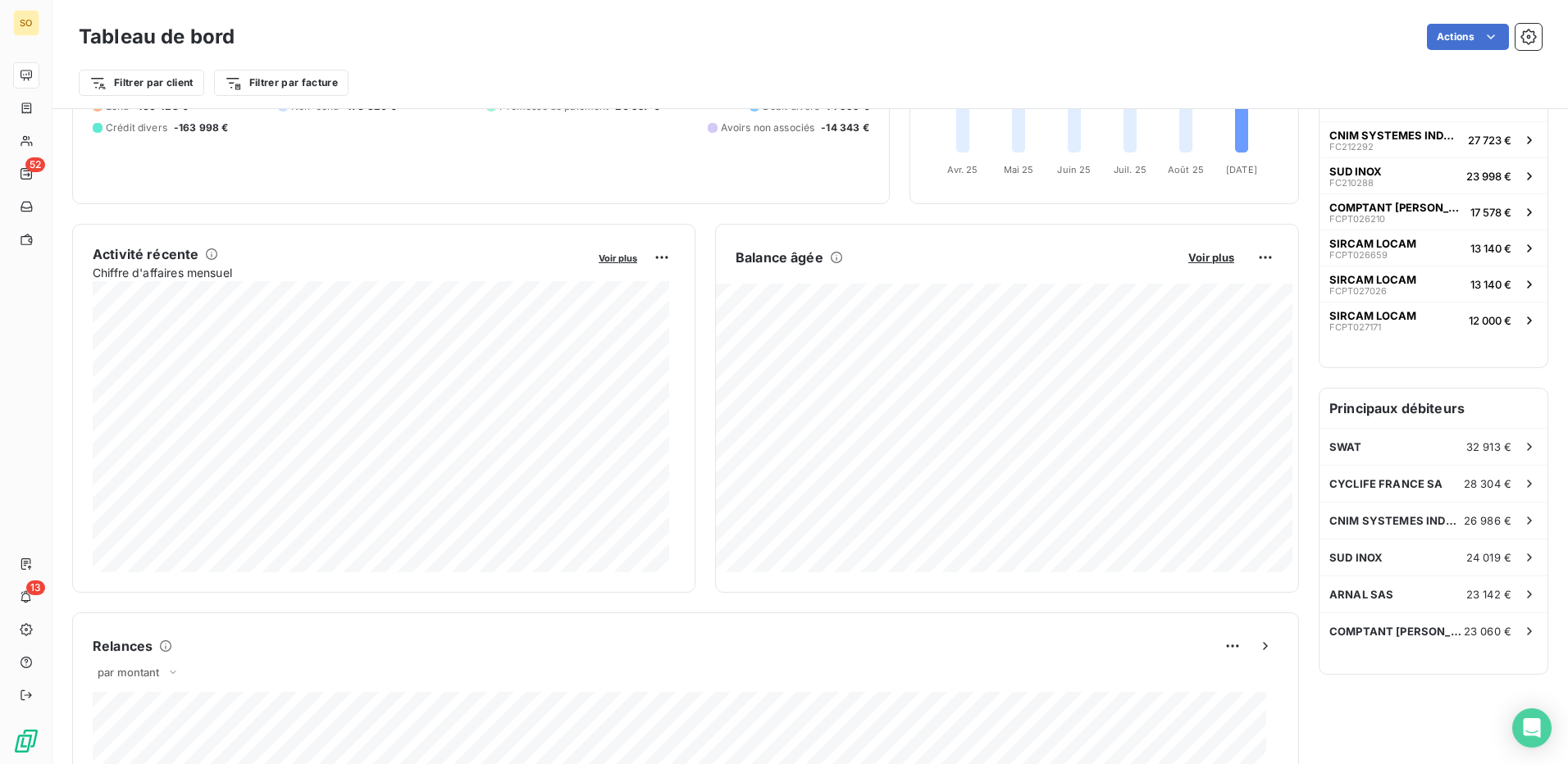
scroll to position [165, 0]
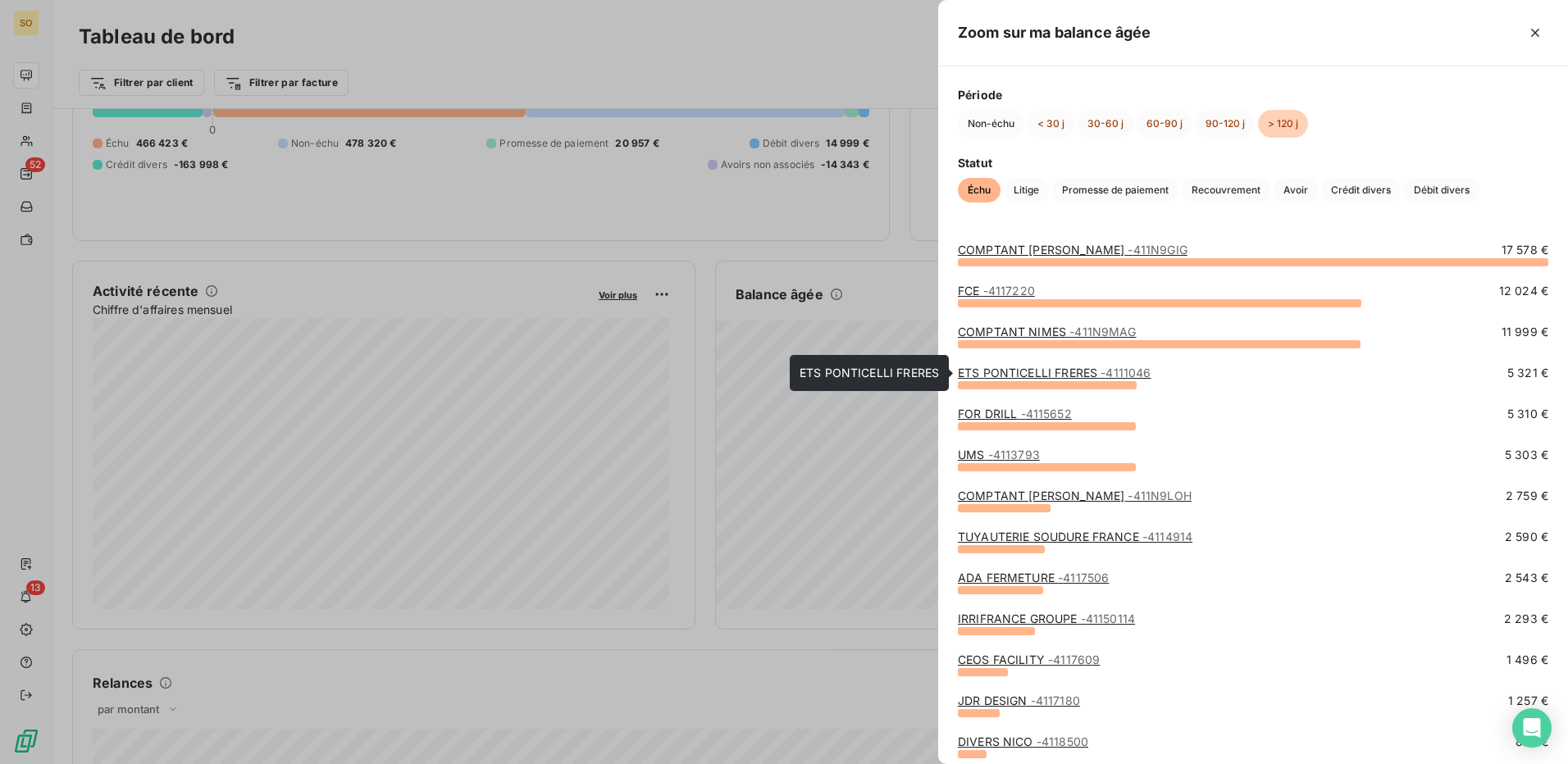
click at [1111, 370] on span "- 4111046" at bounding box center [1126, 372] width 50 height 14
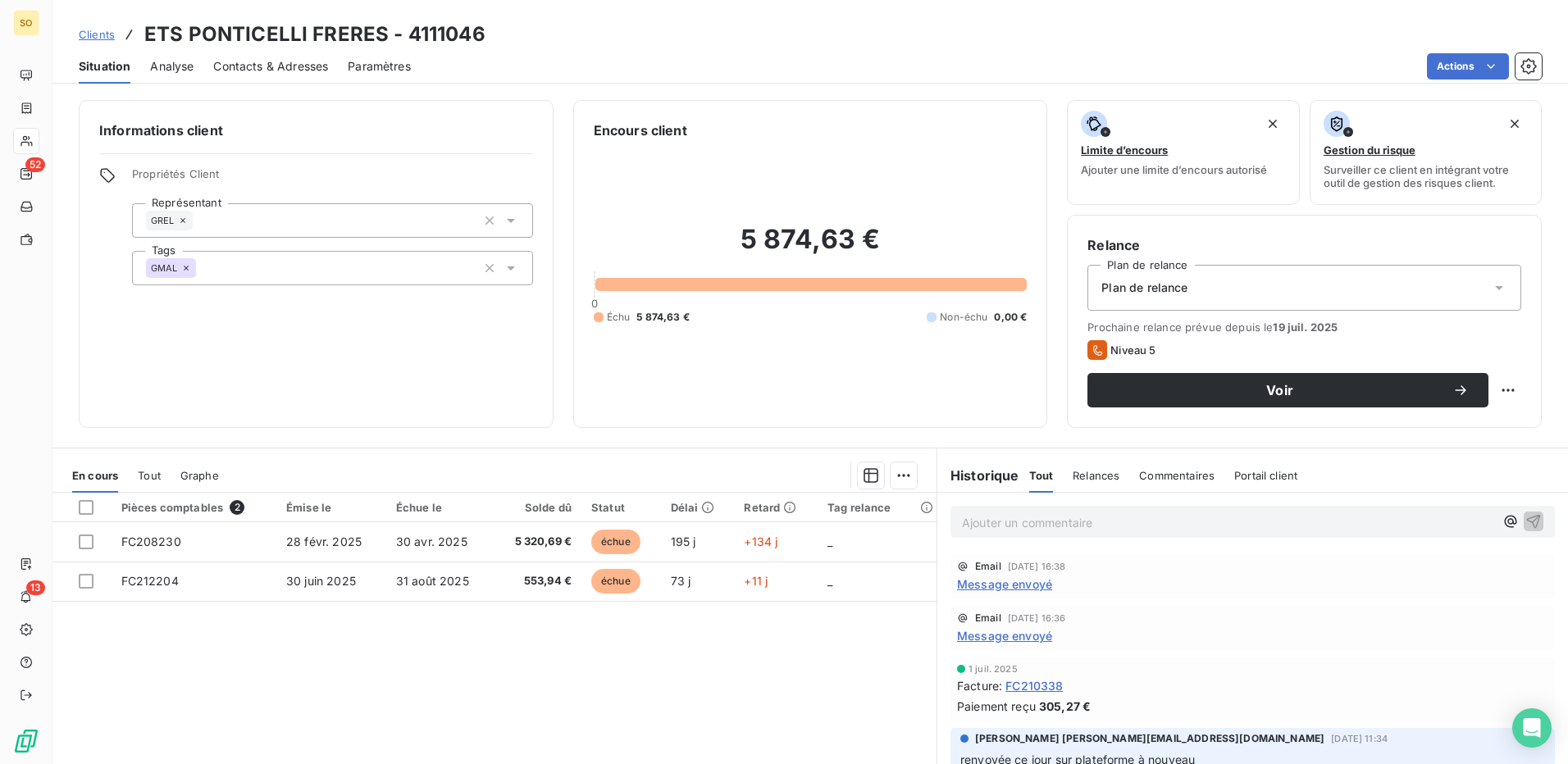
click at [1031, 586] on span "Message envoyé" at bounding box center [1004, 584] width 95 height 17
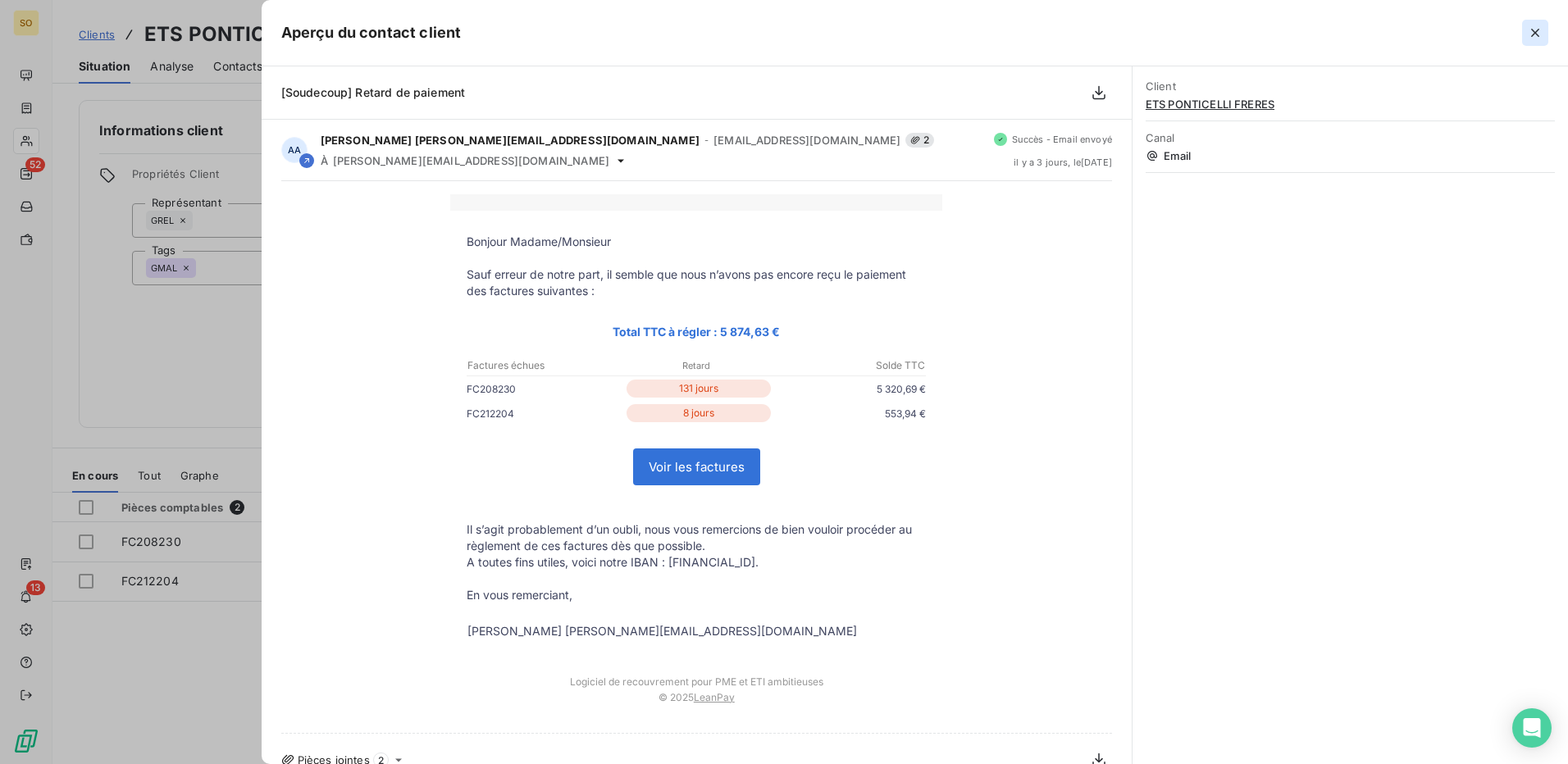
click at [1540, 35] on icon "button" at bounding box center [1536, 33] width 17 height 17
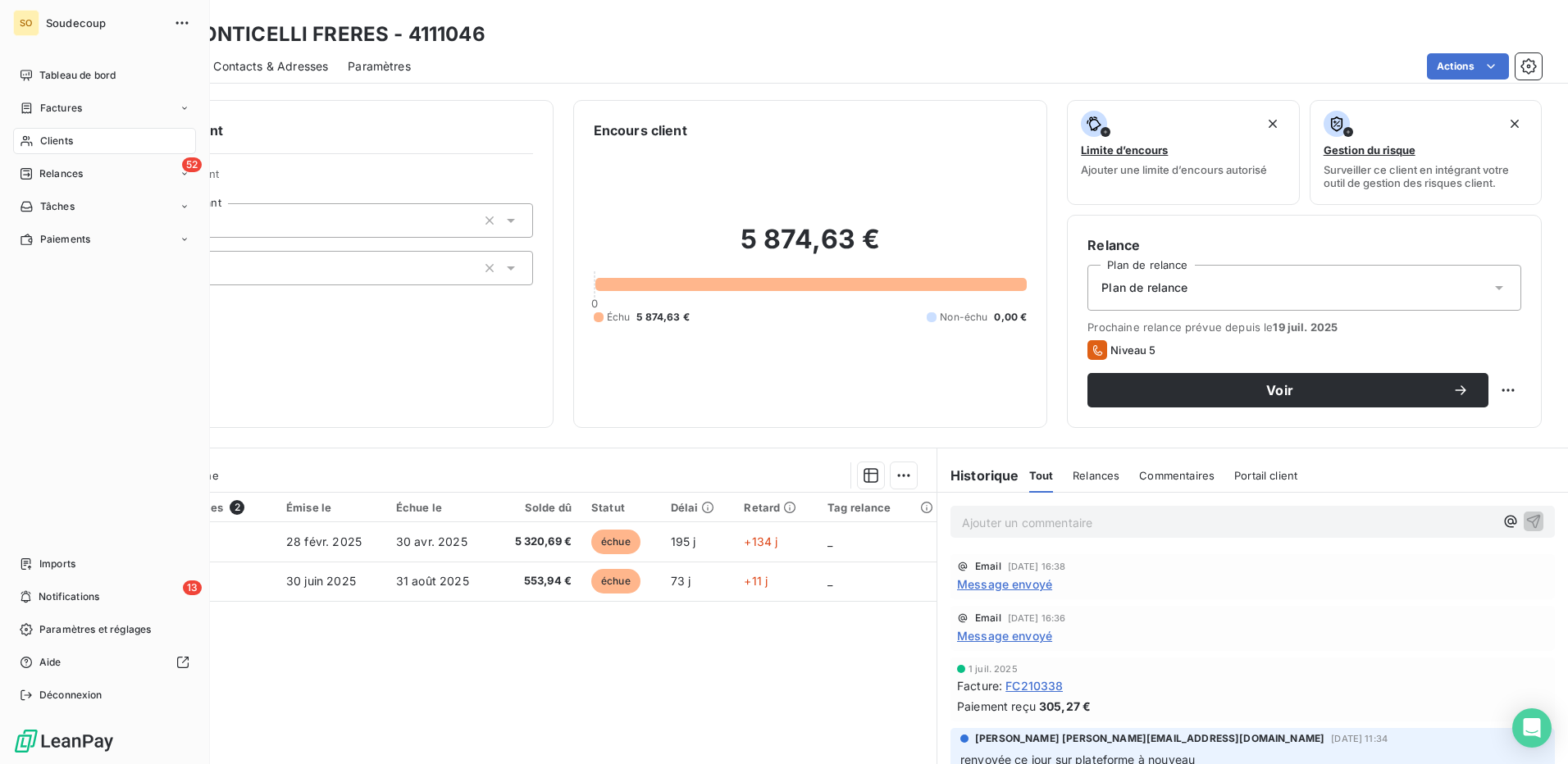
click at [30, 147] on icon at bounding box center [26, 141] width 14 height 13
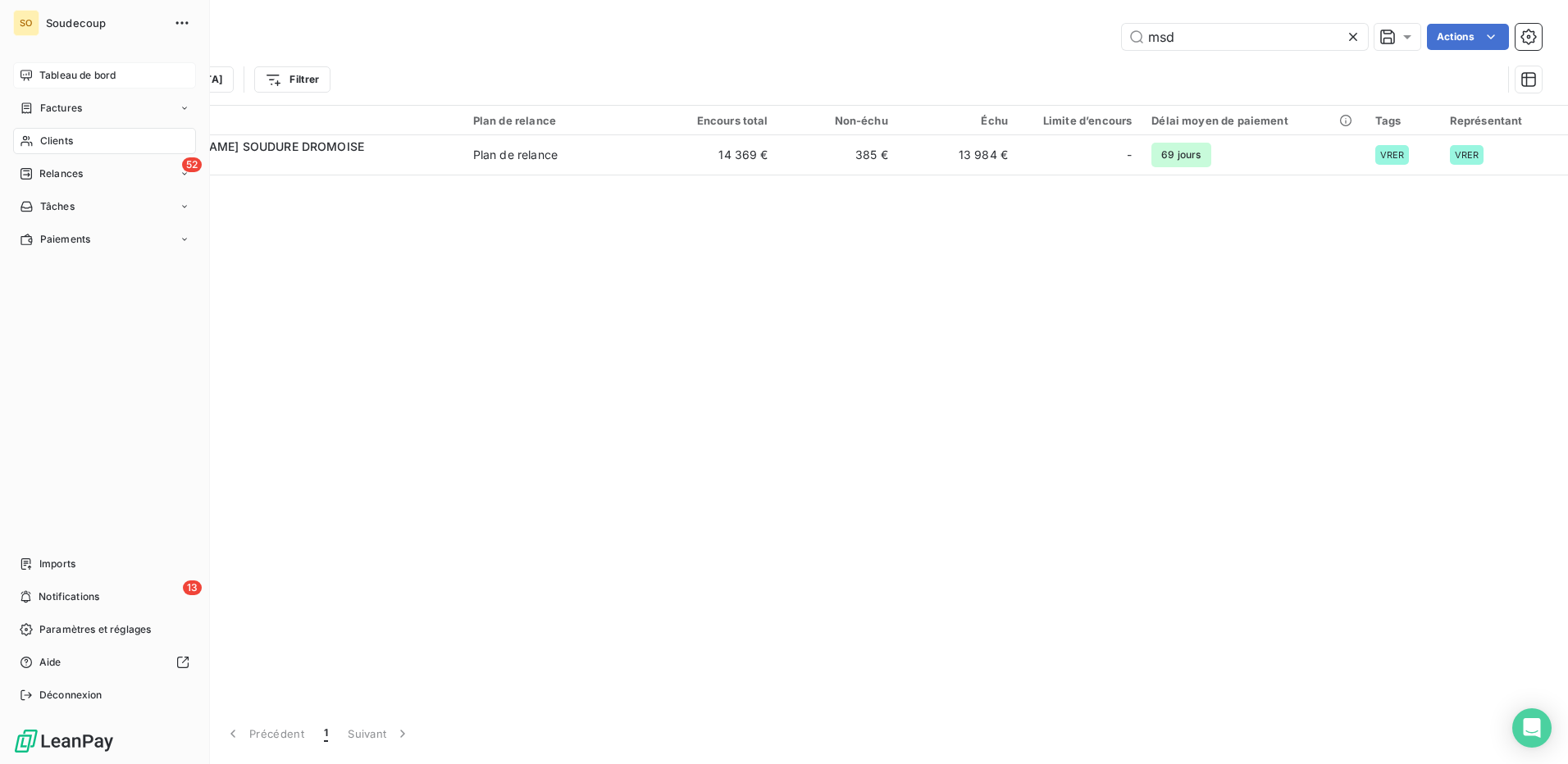
click at [59, 67] on div "Tableau de bord" at bounding box center [105, 76] width 183 height 26
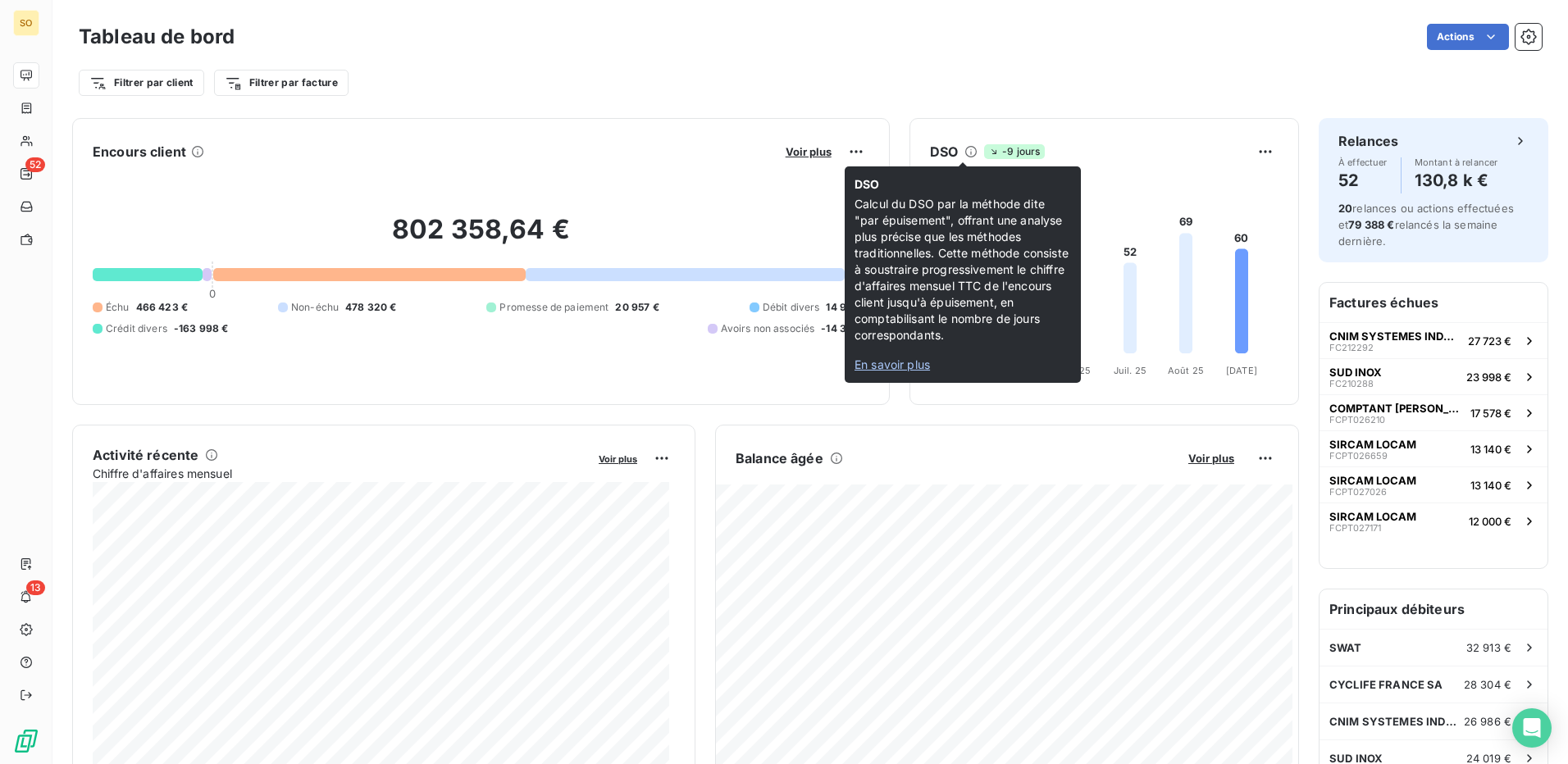
click at [965, 150] on icon at bounding box center [971, 152] width 13 height 13
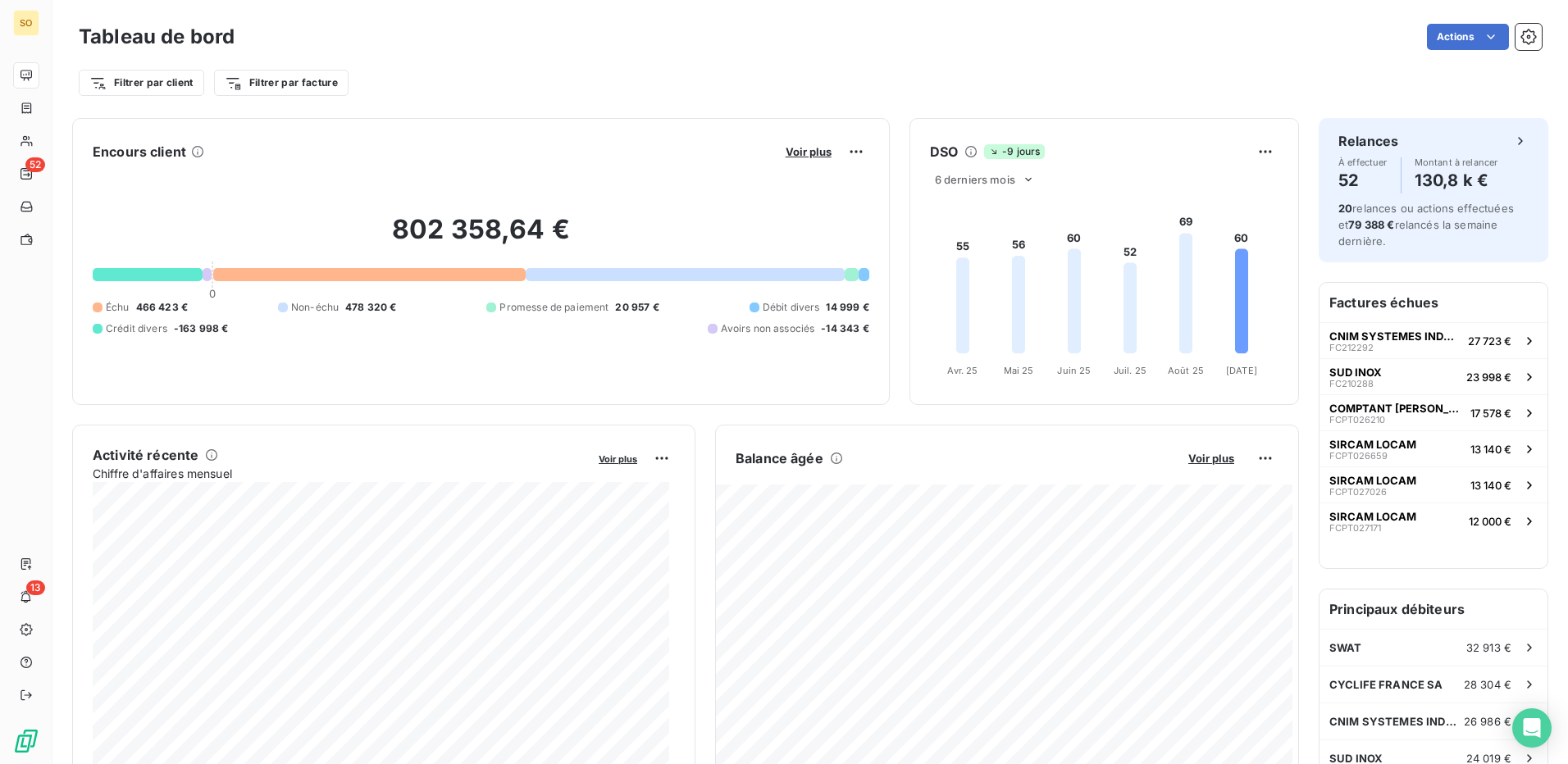
click at [965, 153] on icon at bounding box center [971, 152] width 13 height 13
click at [942, 151] on h6 "DSO" at bounding box center [944, 152] width 28 height 20
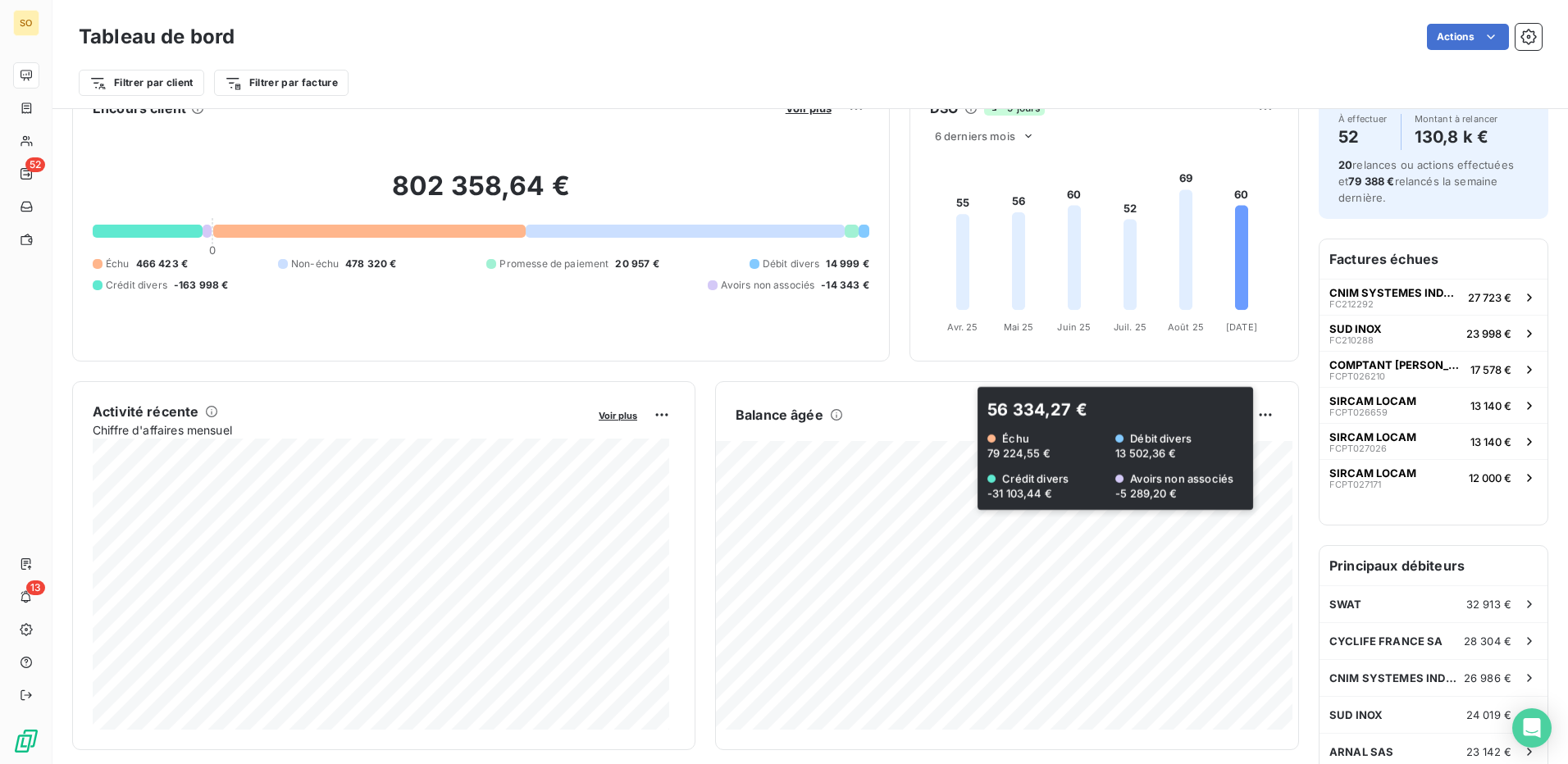
scroll to position [83, 0]
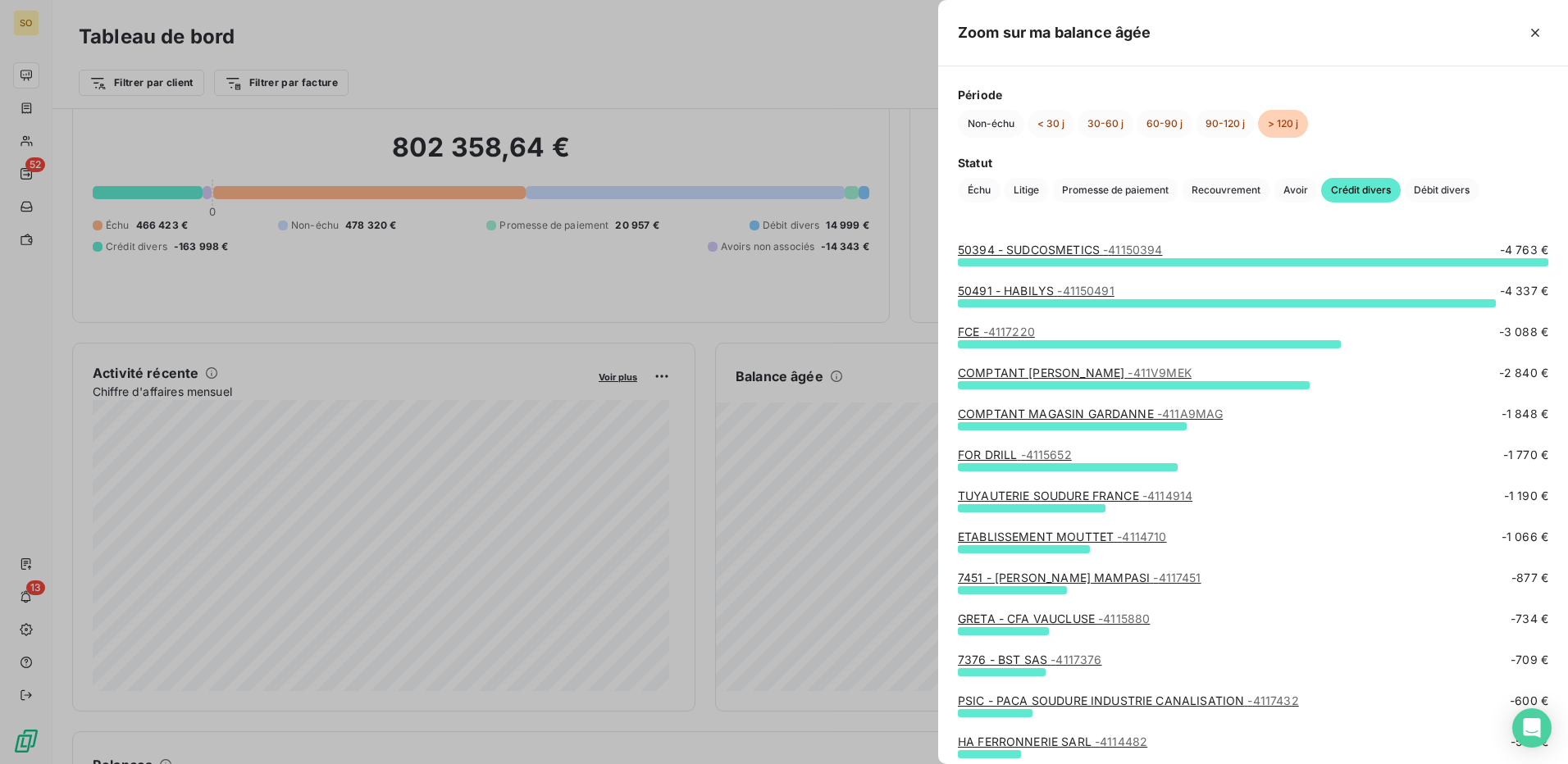
click at [875, 425] on div at bounding box center [784, 382] width 1568 height 764
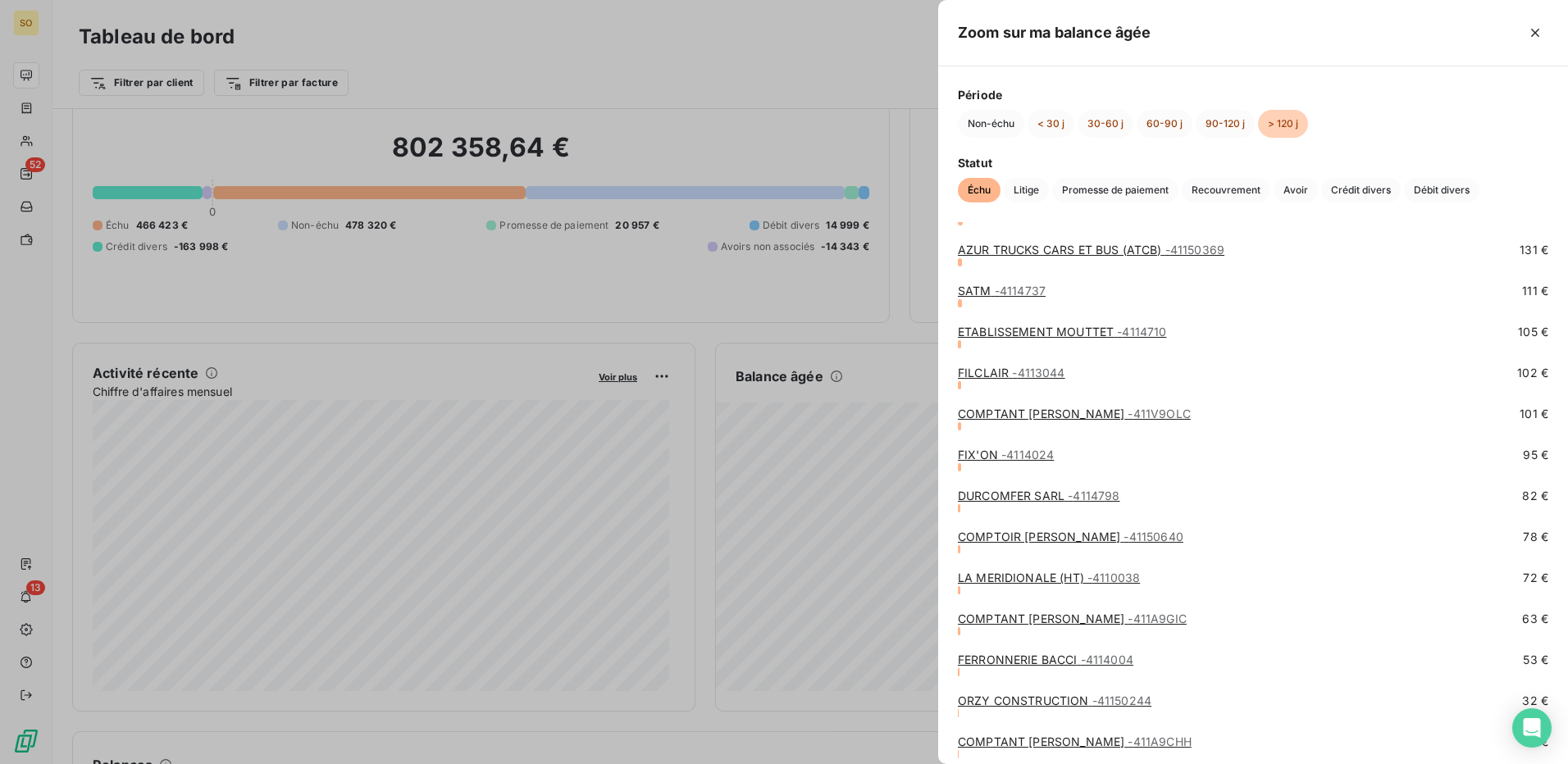
scroll to position [1280, 0]
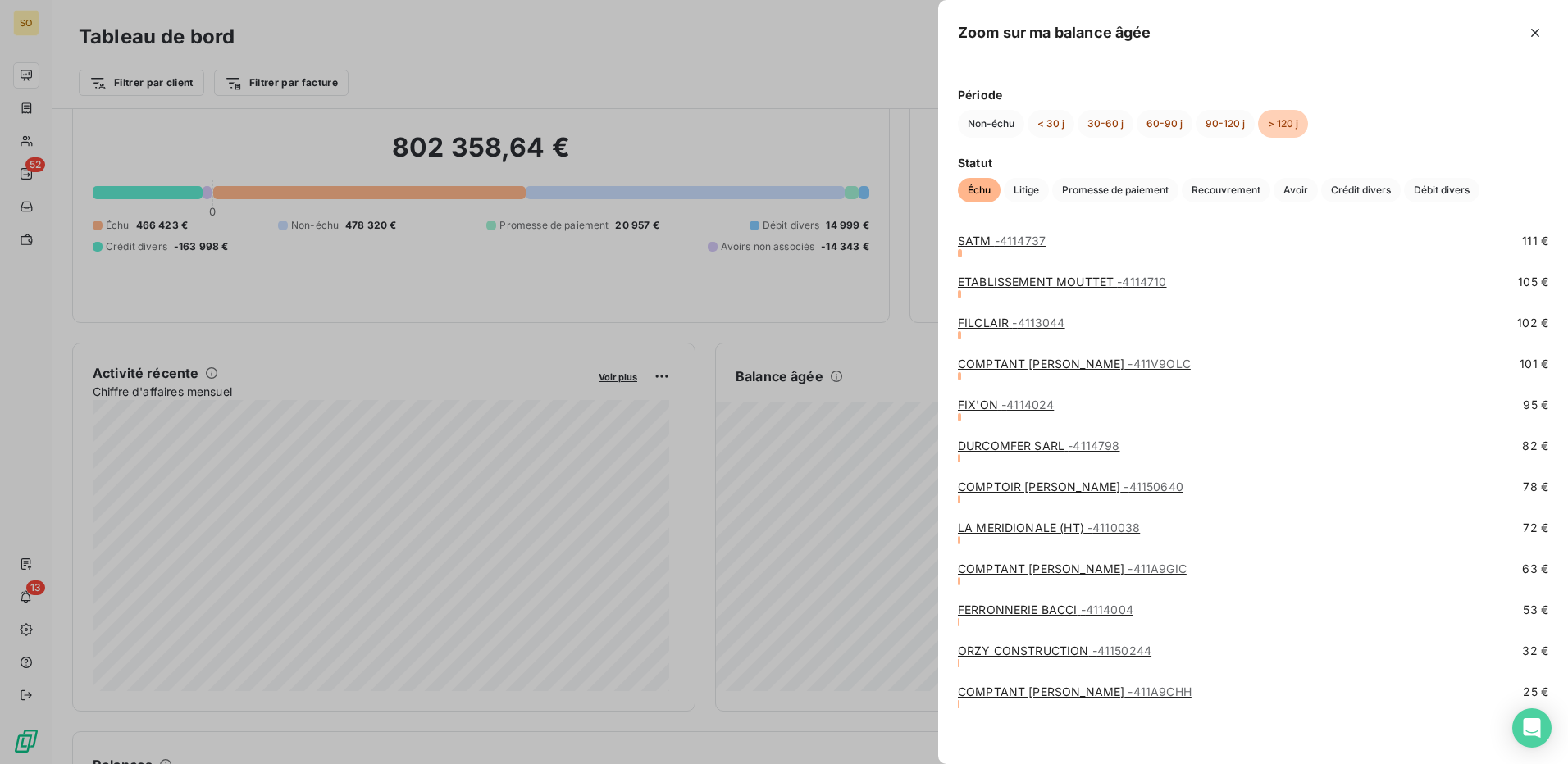
click at [730, 507] on div at bounding box center [784, 382] width 1568 height 764
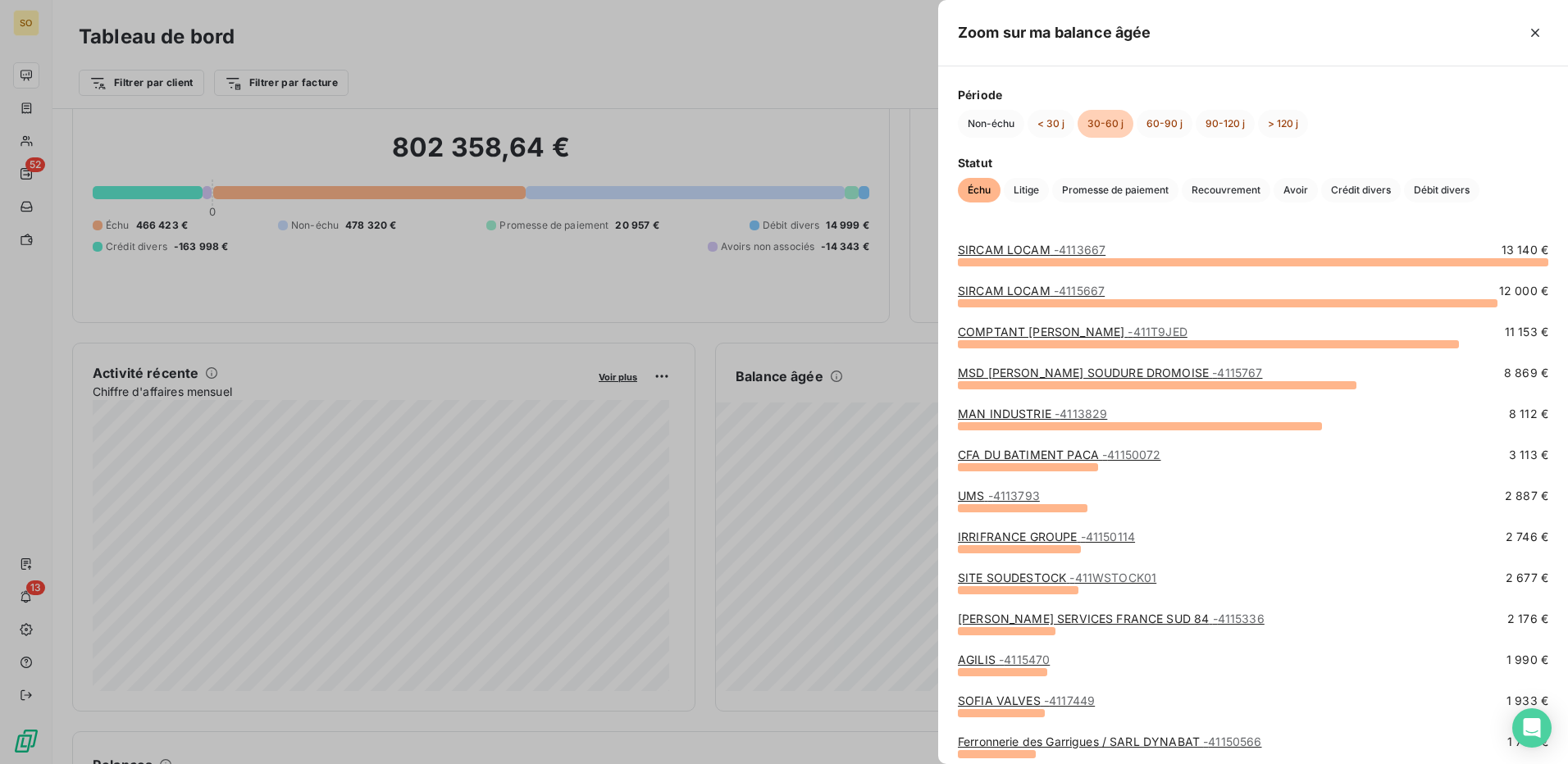
click at [649, 331] on div at bounding box center [784, 382] width 1568 height 764
